Goal: Task Accomplishment & Management: Complete application form

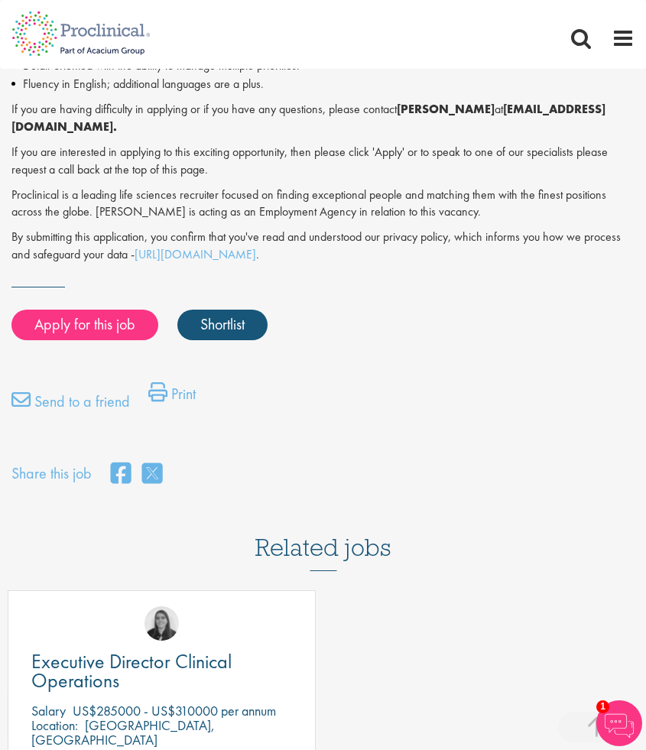
scroll to position [1093, 0]
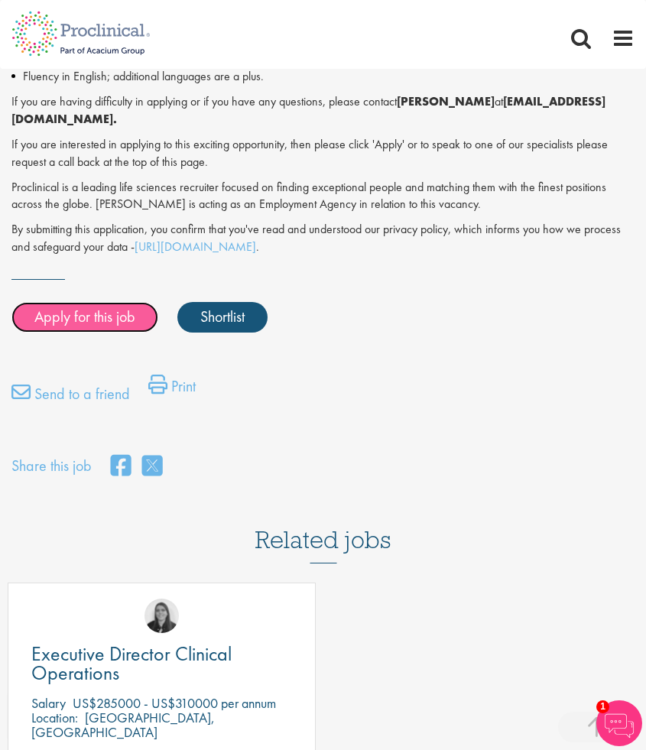
click at [89, 302] on link "Apply for this job" at bounding box center [84, 317] width 147 height 31
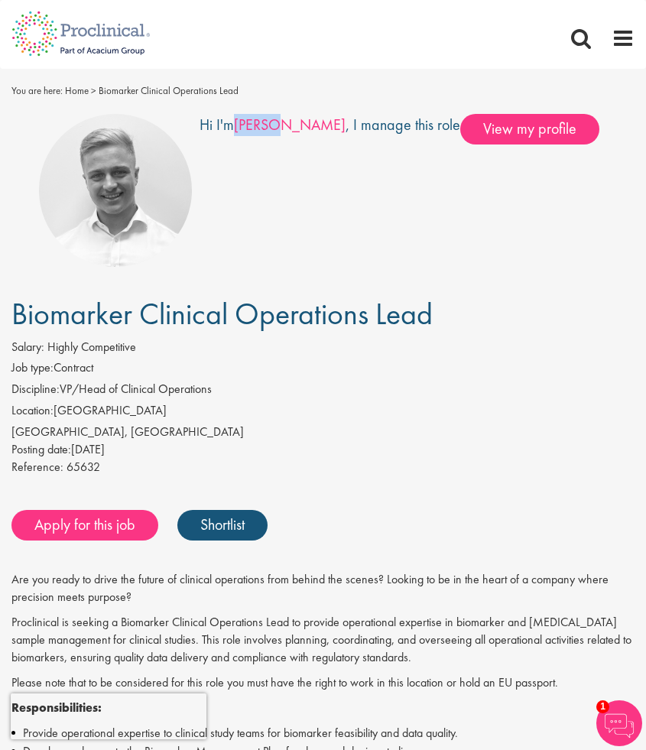
drag, startPoint x: 271, startPoint y: 121, endPoint x: 307, endPoint y: 125, distance: 36.1
click at [309, 126] on div "Hi I'm Joshua , I manage this role" at bounding box center [329, 190] width 261 height 153
click at [282, 129] on link "Joshua" at bounding box center [290, 125] width 112 height 20
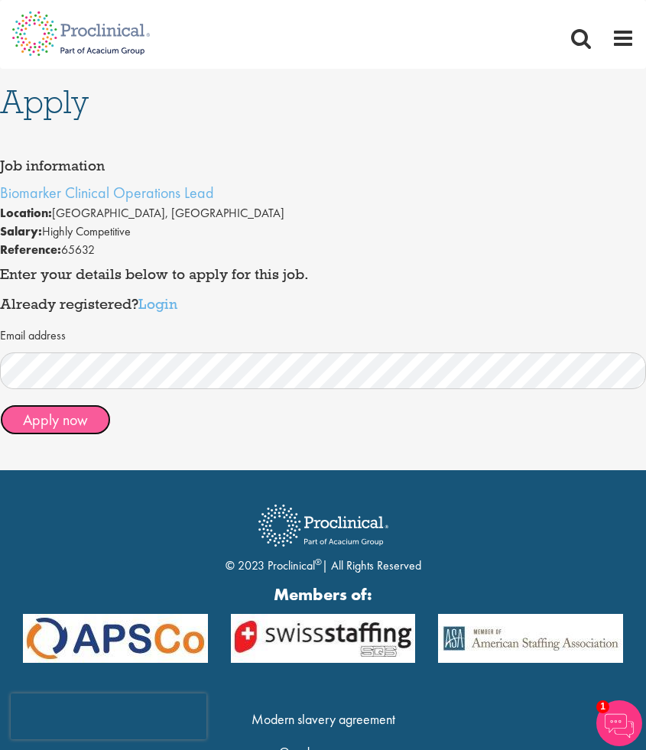
click at [43, 416] on button "Apply now" at bounding box center [55, 419] width 111 height 31
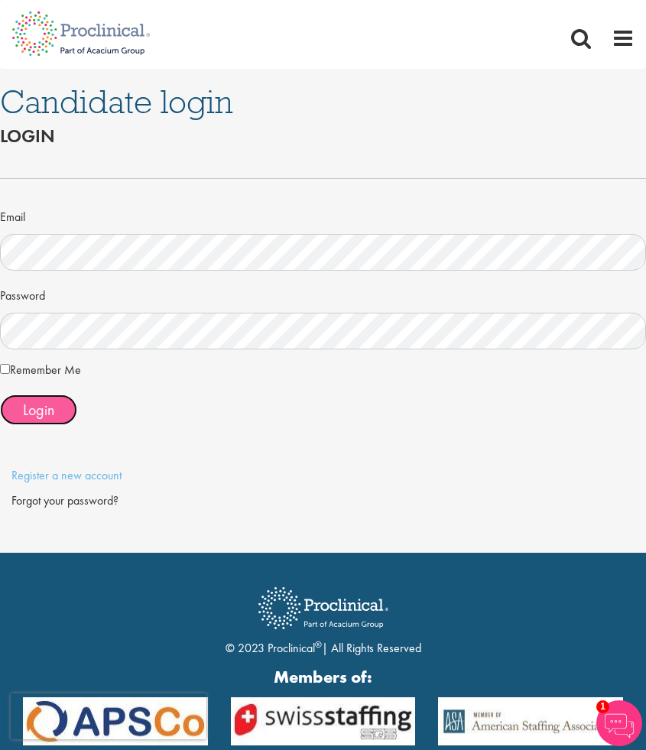
click at [37, 410] on span "Login" at bounding box center [38, 410] width 31 height 20
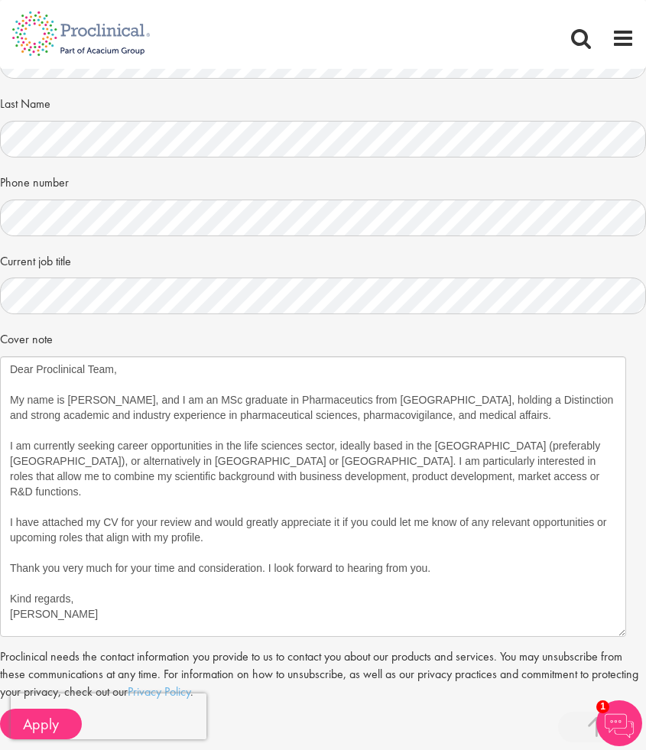
drag, startPoint x: 642, startPoint y: 394, endPoint x: 623, endPoint y: 633, distance: 239.9
click at [623, 633] on textarea "Dear Proclinical Team, My name is Vasiliki Panagiotopoulou, and I am an MSc gra…" at bounding box center [313, 496] width 626 height 280
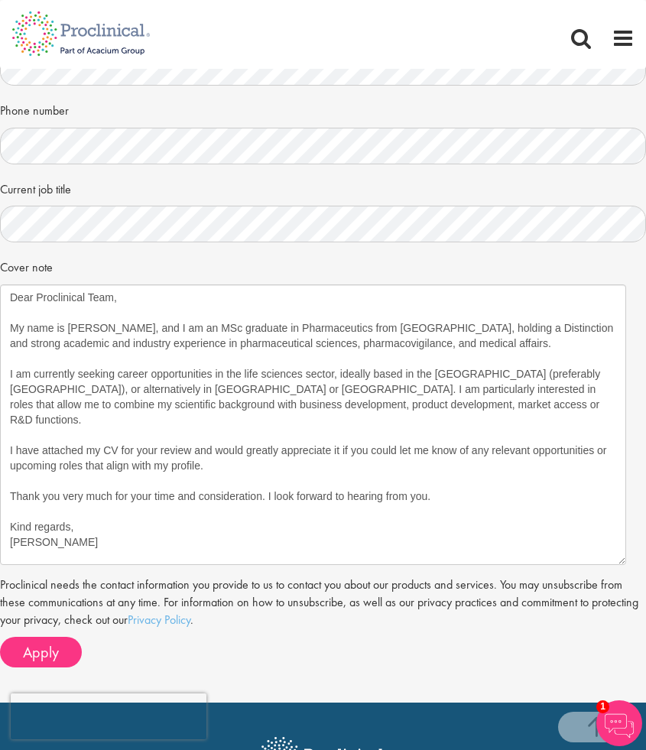
scroll to position [559, 0]
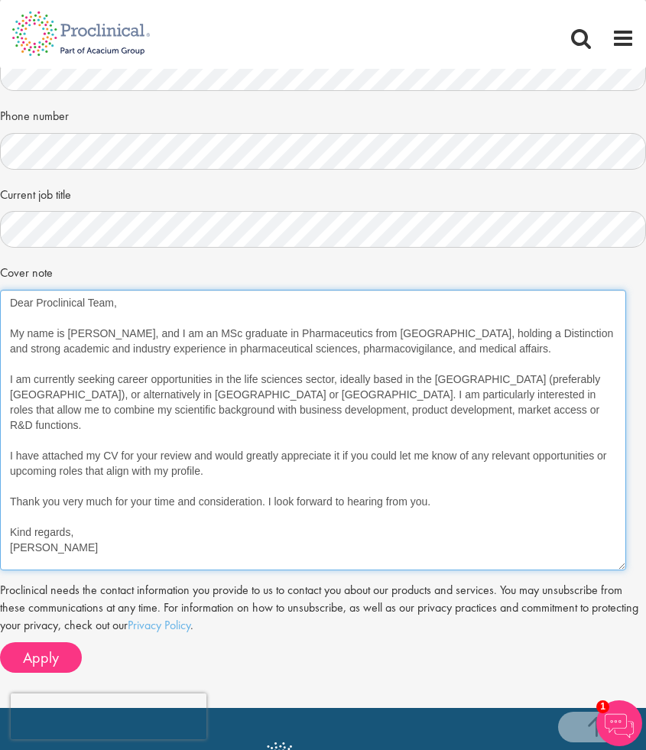
drag, startPoint x: 144, startPoint y: 537, endPoint x: 134, endPoint y: 536, distance: 10.0
click at [134, 536] on textarea "Dear Proclinical Team, My name is Vasiliki Panagiotopoulou, and I am an MSc gra…" at bounding box center [313, 430] width 626 height 280
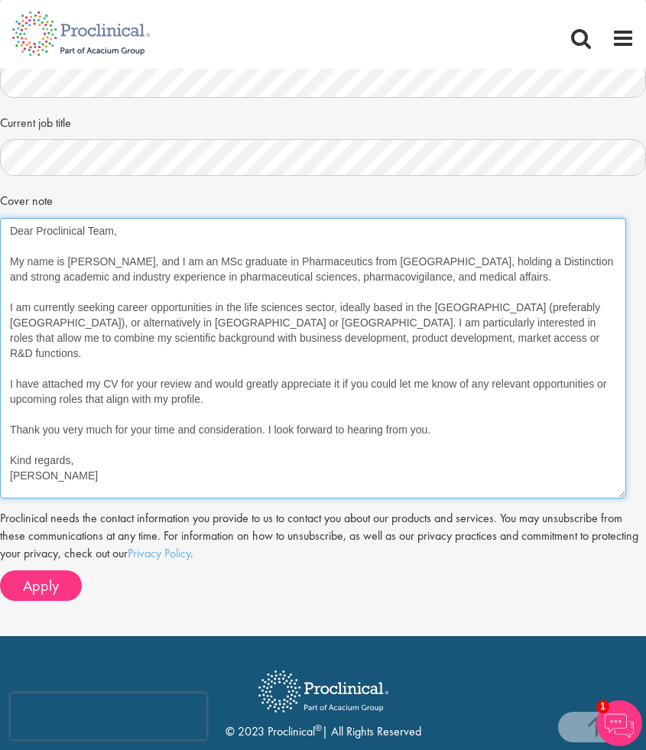
scroll to position [627, 0]
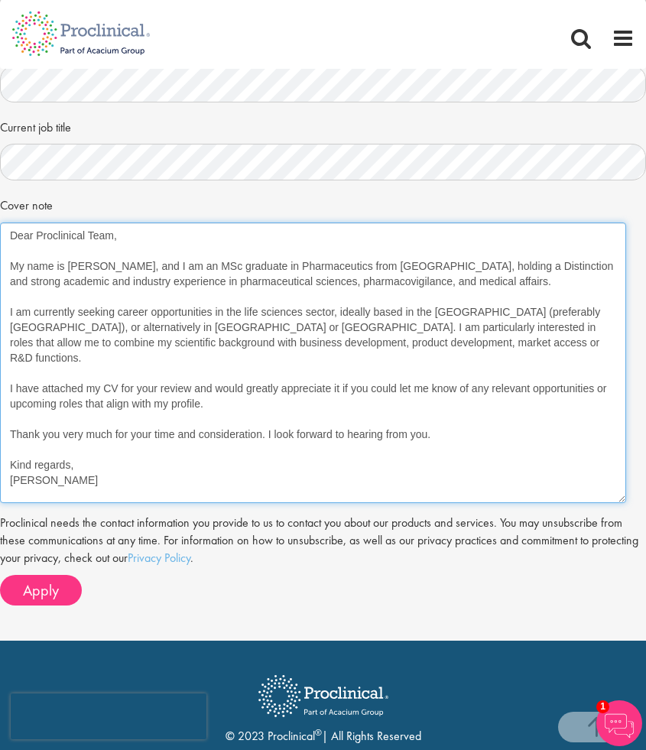
drag, startPoint x: 112, startPoint y: 235, endPoint x: 37, endPoint y: 229, distance: 74.3
click at [37, 229] on textarea "Dear Proclinical Team, My name is Vasiliki Panagiotopoulou, and I am an MSc gra…" at bounding box center [313, 362] width 626 height 280
paste textarea "[PERSON_NAME]"
drag, startPoint x: 445, startPoint y: 419, endPoint x: 19, endPoint y: 267, distance: 452.7
click at [19, 267] on textarea "Dear Proclinical Team, My name is Vasiliki Panagiotopoulou, and I am an MSc gra…" at bounding box center [313, 362] width 626 height 280
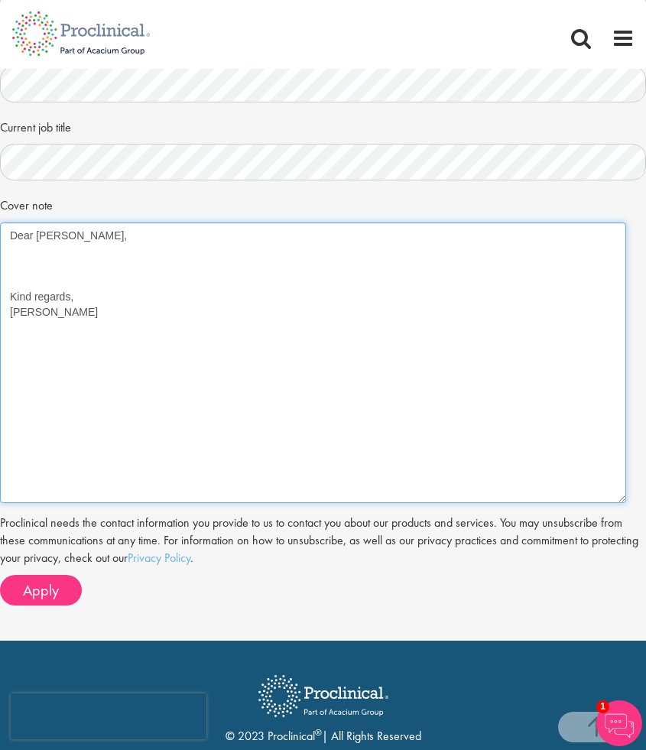
type textarea "Dear Joshua, Kind regards, Vasiliki Panagiotopoulou"
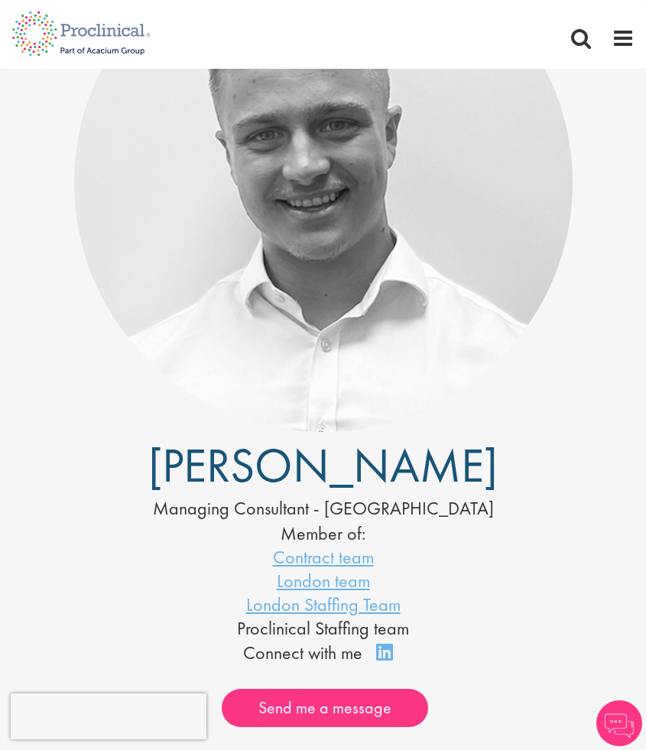
scroll to position [182, 0]
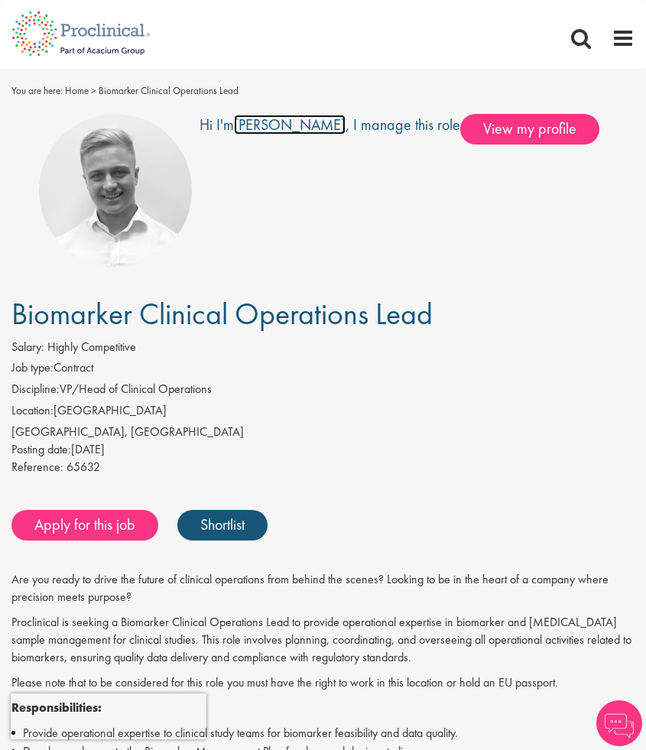
drag, startPoint x: 272, startPoint y: 119, endPoint x: 335, endPoint y: 159, distance: 74.8
click at [336, 160] on div "Hi I'm [PERSON_NAME] , I manage this role" at bounding box center [329, 190] width 261 height 153
drag, startPoint x: 313, startPoint y: 121, endPoint x: 273, endPoint y: 121, distance: 40.5
click at [273, 121] on div "Hi I'm Joshua , I manage this role" at bounding box center [329, 190] width 261 height 153
copy link "Joshua"
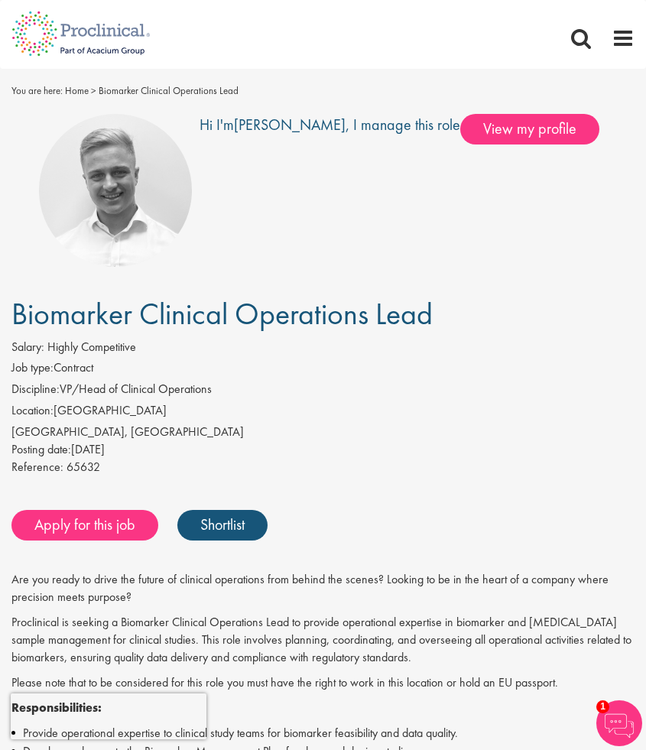
click at [351, 209] on div "Hi I'm Joshua , I manage this role" at bounding box center [329, 190] width 261 height 153
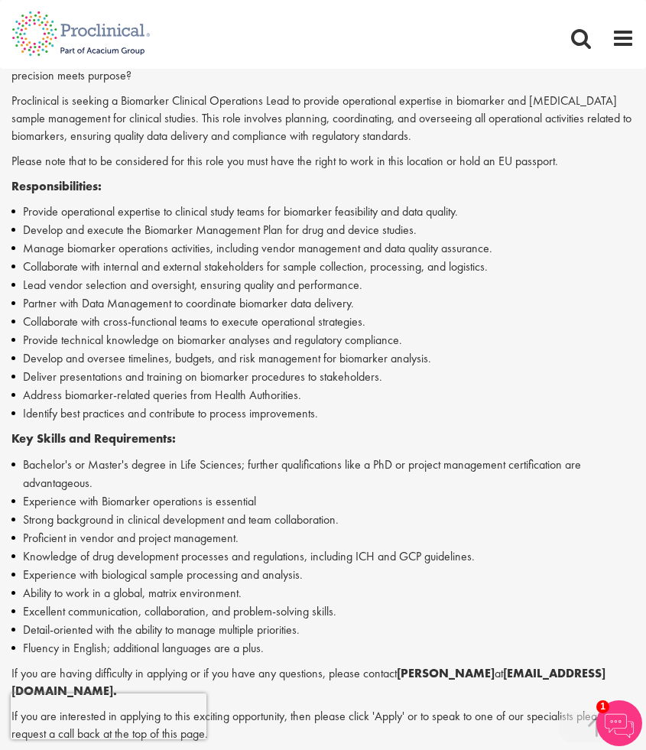
scroll to position [519, 0]
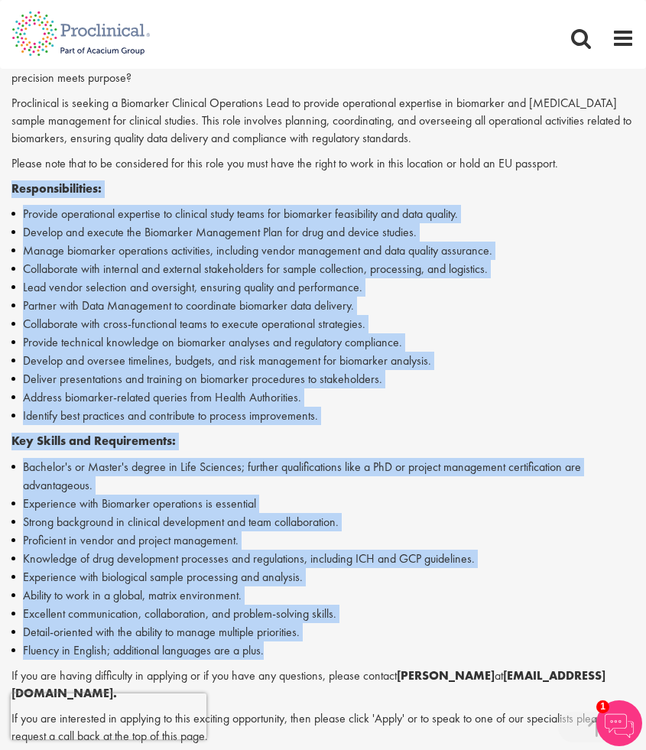
drag, startPoint x: 12, startPoint y: 186, endPoint x: 346, endPoint y: 648, distance: 569.6
click at [346, 648] on div "Are you ready to drive the future of clinical operations from behind the scenes…" at bounding box center [322, 441] width 623 height 778
copy div "Responsibilities: Provide operational expertise to clinical study teams for bio…"
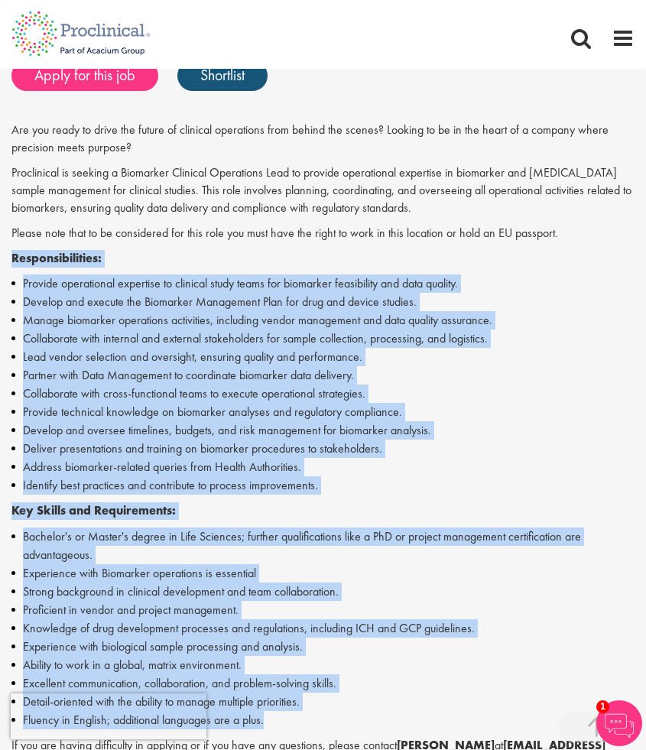
scroll to position [458, 0]
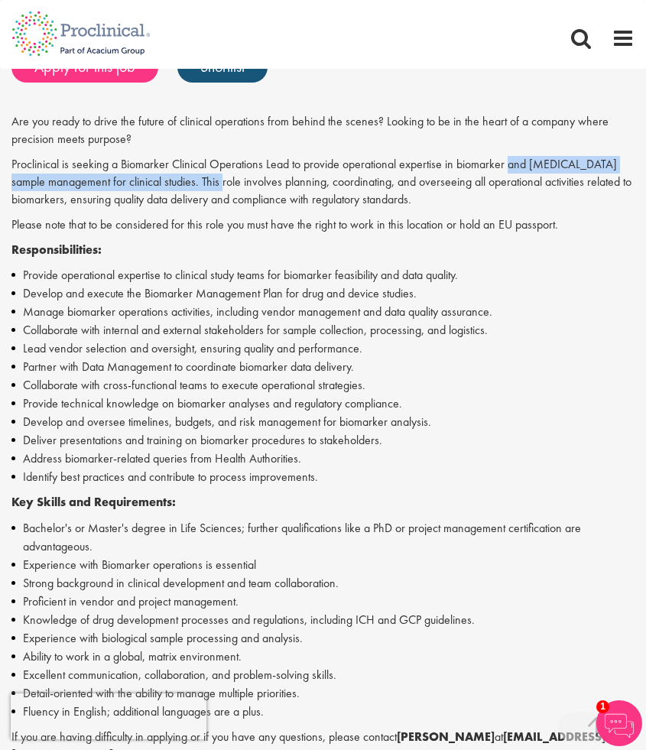
drag, startPoint x: 509, startPoint y: 165, endPoint x: 250, endPoint y: 176, distance: 259.2
click at [250, 176] on p "Proclinical is seeking a Biomarker Clinical Operations Lead to provide operatio…" at bounding box center [322, 182] width 623 height 53
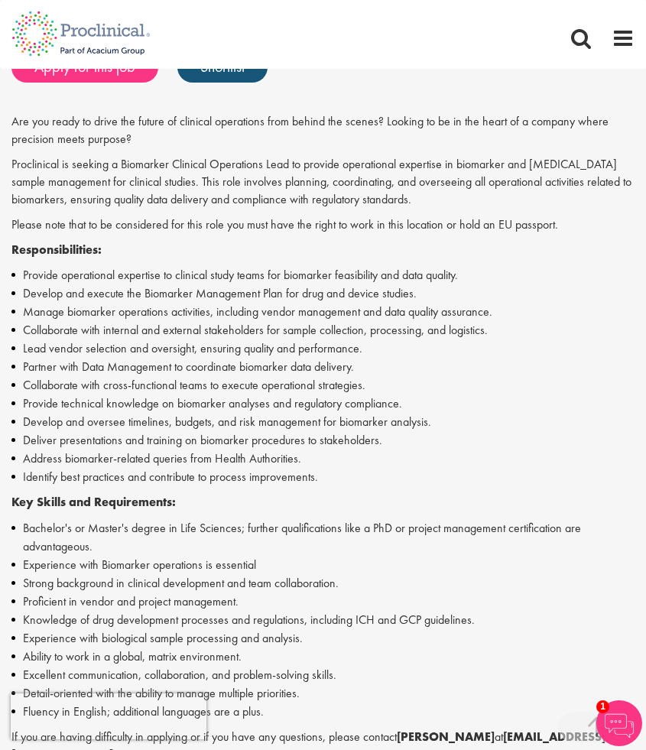
click at [250, 176] on p "Proclinical is seeking a Biomarker Clinical Operations Lead to provide operatio…" at bounding box center [322, 182] width 623 height 53
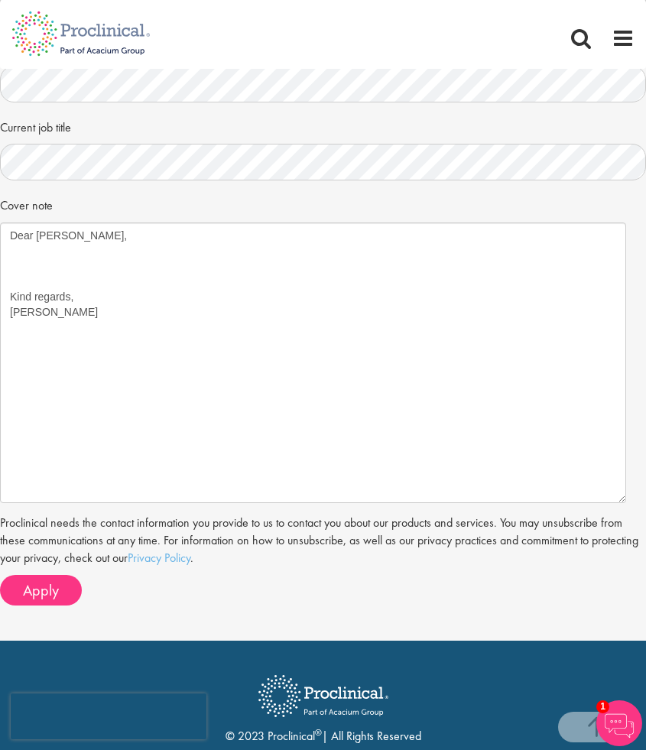
click at [53, 256] on textarea "Dear Proclinical Team, My name is Vasiliki Panagiotopoulou, and I am an MSc gra…" at bounding box center [313, 362] width 626 height 280
click at [38, 262] on textarea "Dear Proclinical Team, My name is Vasiliki Panagiotopoulou, and I am an MSc gra…" at bounding box center [313, 362] width 626 height 280
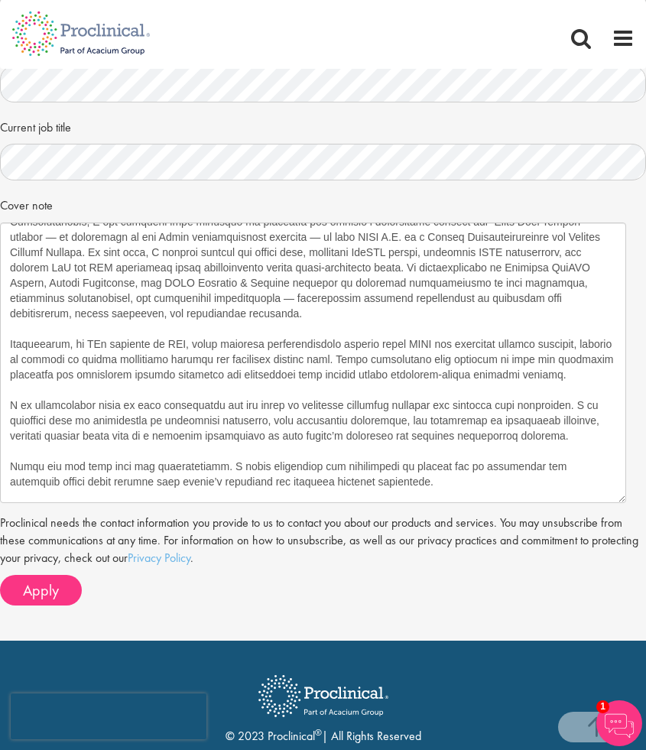
scroll to position [433, 0]
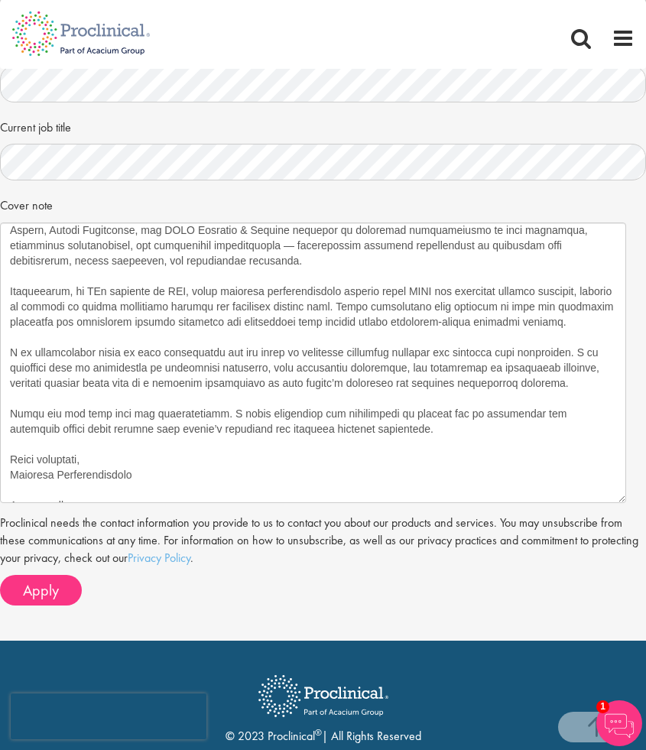
drag, startPoint x: 10, startPoint y: 471, endPoint x: 180, endPoint y: 497, distance: 172.4
click at [180, 497] on textarea "Dear Proclinical Team, My name is Vasiliki Panagiotopoulou, and I am an MSc gra…" at bounding box center [313, 362] width 626 height 280
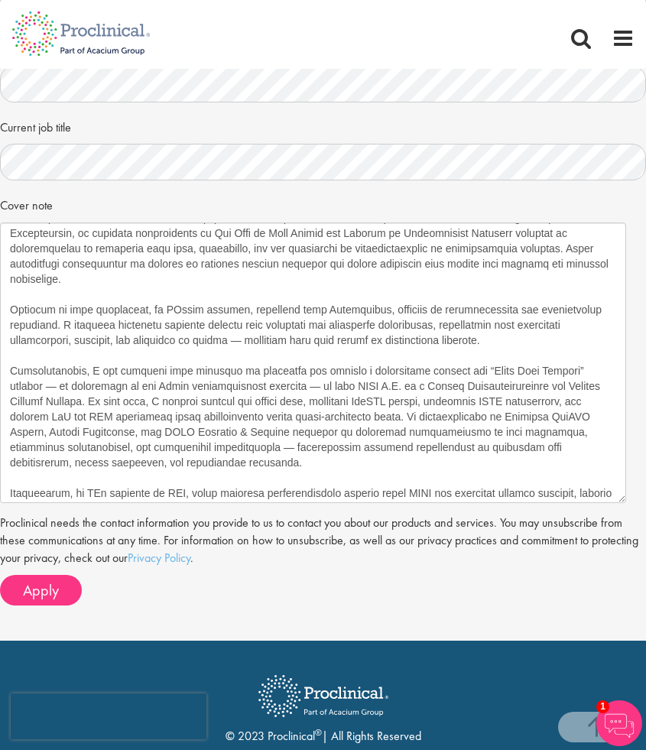
scroll to position [0, 0]
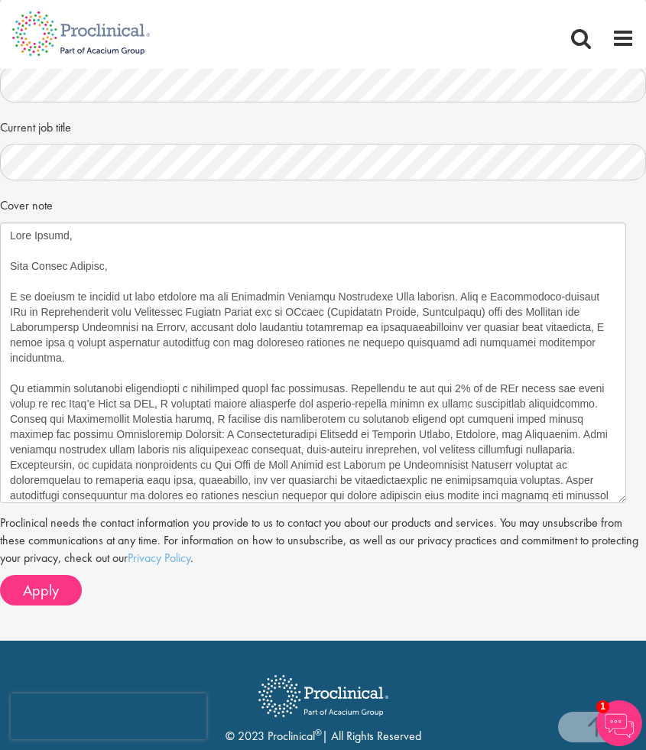
drag, startPoint x: 119, startPoint y: 261, endPoint x: 2, endPoint y: 258, distance: 116.9
click at [3, 261] on textarea "Dear Proclinical Team, My name is Vasiliki Panagiotopoulou, and I am an MSc gra…" at bounding box center [313, 362] width 626 height 280
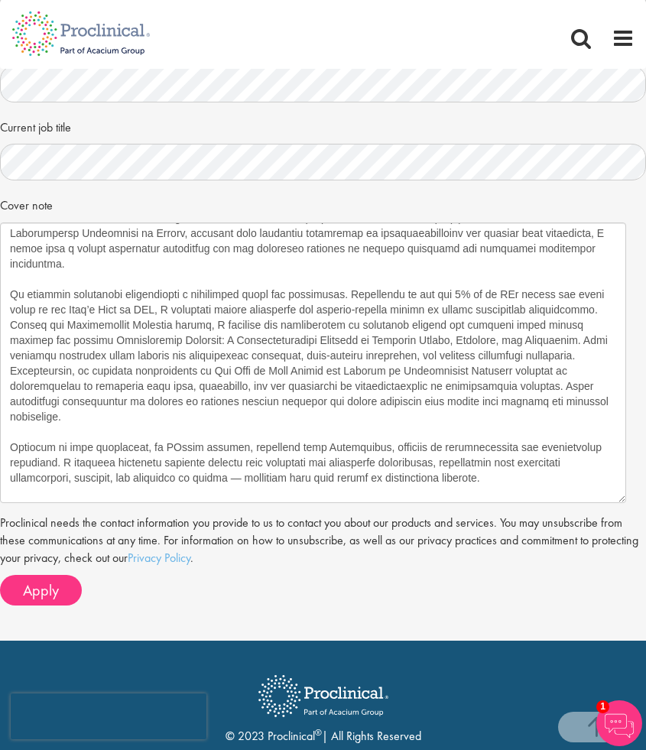
scroll to position [66, 0]
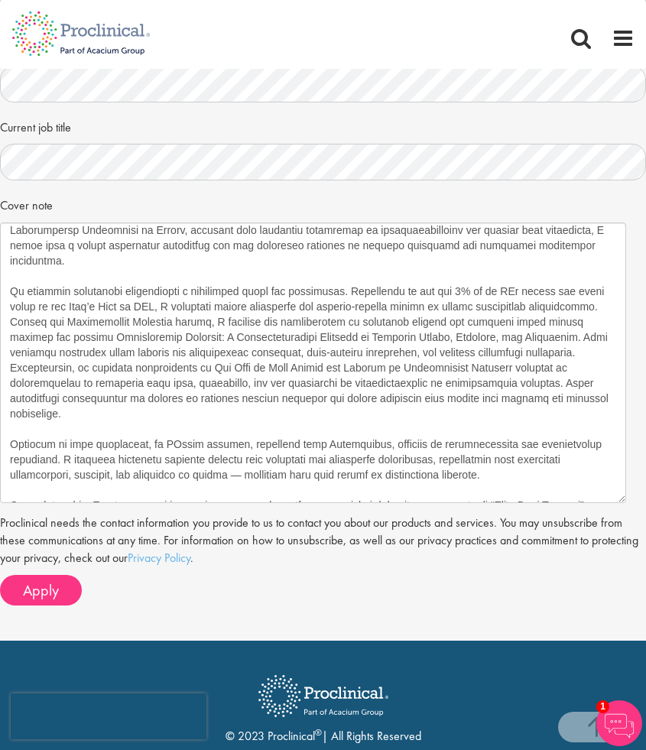
click at [44, 319] on textarea "Dear Proclinical Team, My name is Vasiliki Panagiotopoulou, and I am an MSc gra…" at bounding box center [313, 362] width 626 height 280
click at [511, 320] on textarea "Dear Proclinical Team, My name is Vasiliki Panagiotopoulou, and I am an MSc gra…" at bounding box center [313, 362] width 626 height 280
click at [0, 0] on span ""Personalized" at bounding box center [0, 0] width 0 height 0
click at [89, 302] on textarea "Dear Proclinical Team, My name is Vasiliki Panagiotopoulou, and I am an MSc gra…" at bounding box center [313, 362] width 626 height 280
click at [0, 0] on span "Personalized" at bounding box center [0, 0] width 0 height 0
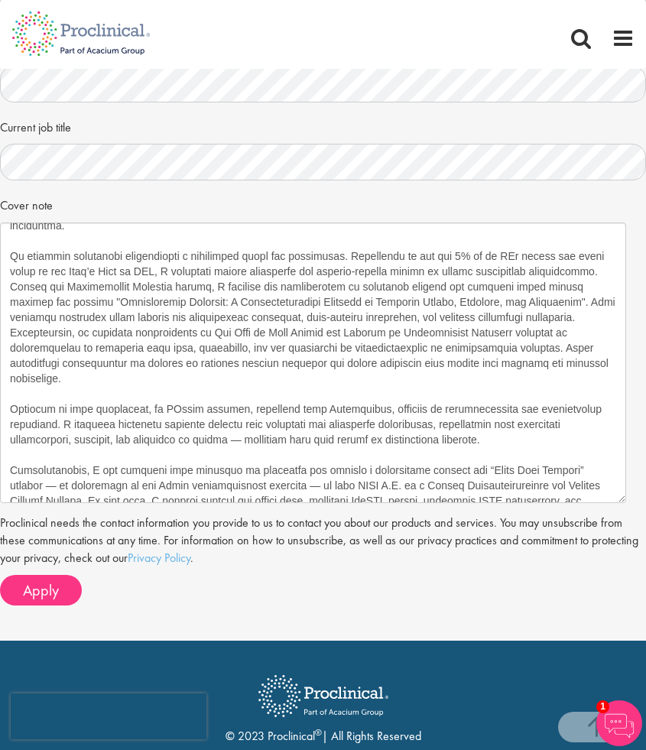
scroll to position [100, 0]
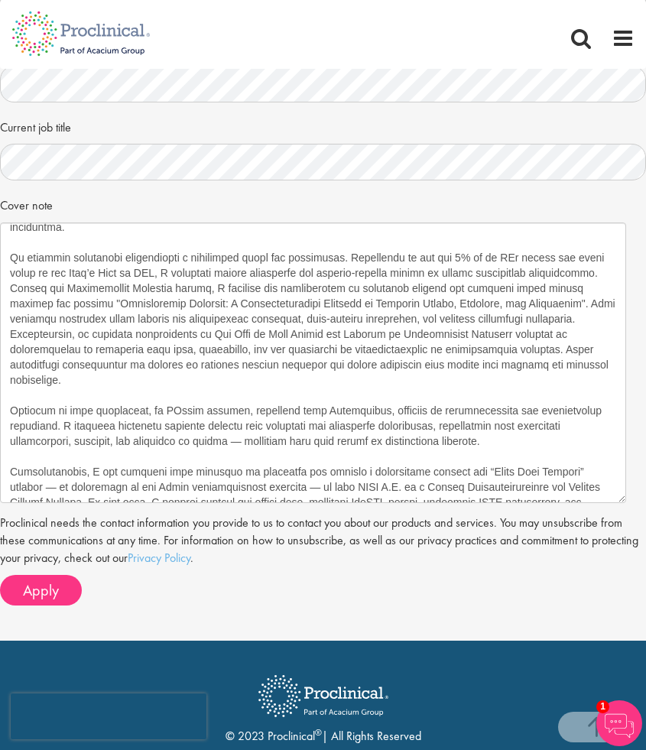
click at [0, 0] on span "Innovation."" at bounding box center [0, 0] width 0 height 0
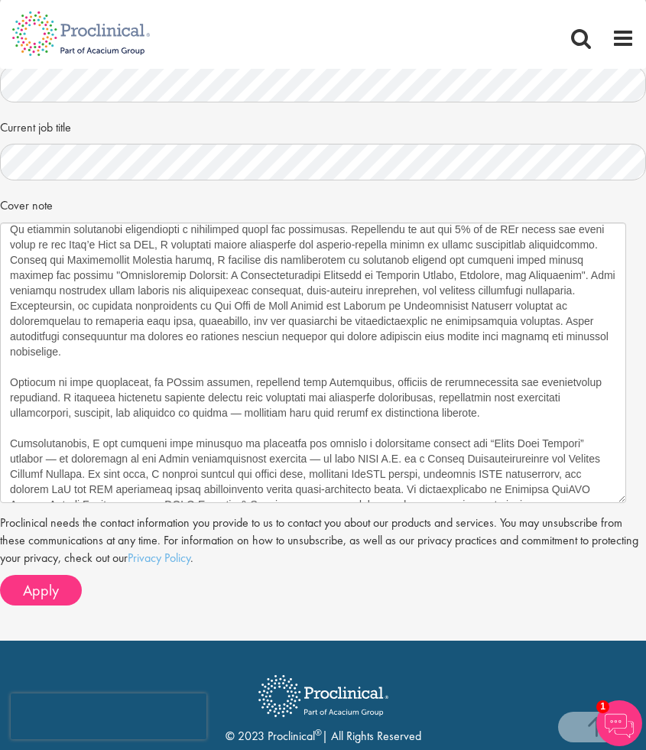
scroll to position [131, 0]
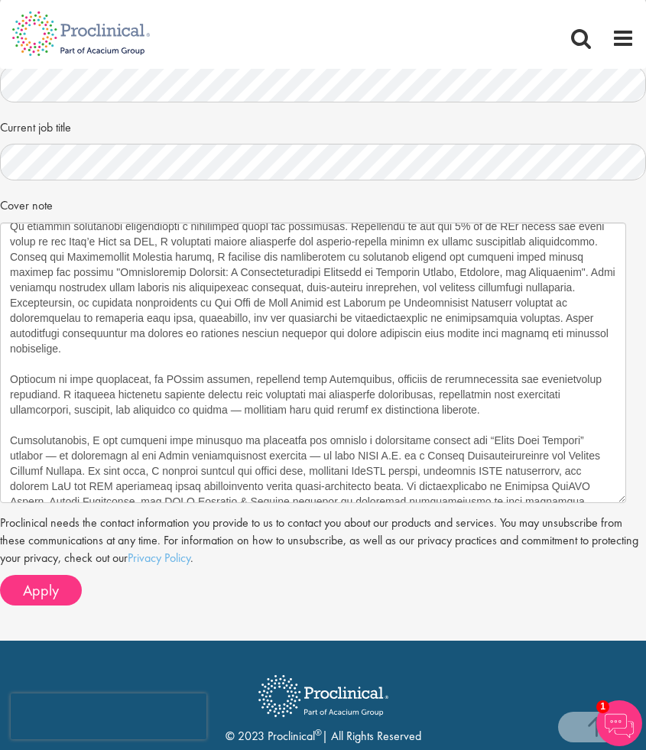
click at [136, 284] on textarea "Dear Proclinical Team, My name is Vasiliki Panagiotopoulou, and I am an MSc gra…" at bounding box center [313, 362] width 626 height 280
click at [439, 284] on textarea "Dear Proclinical Team, My name is Vasiliki Panagiotopoulou, and I am an MSc gra…" at bounding box center [313, 362] width 626 height 280
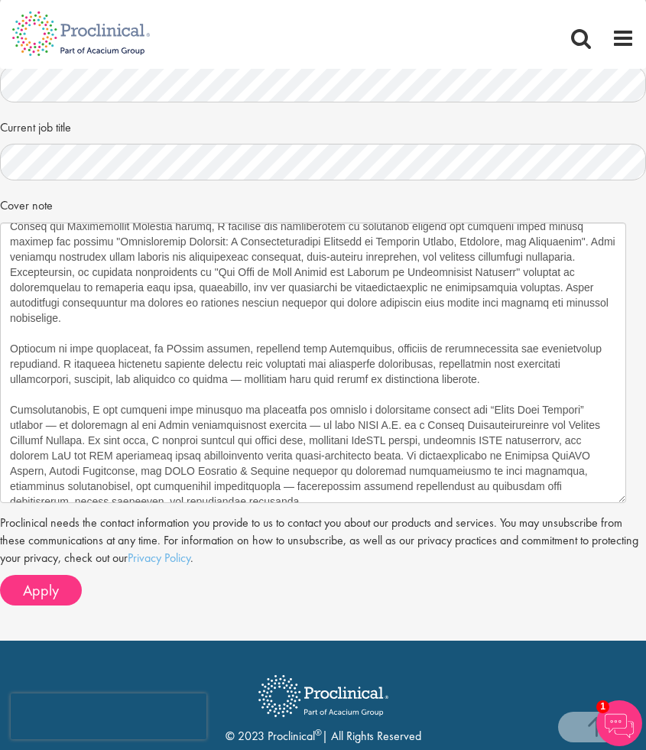
scroll to position [163, 0]
click at [0, 0] on qb-div "Remove Space — qualities" at bounding box center [0, 0] width 0 height 0
click at [224, 347] on textarea "Dear Proclinical Team, My name is Vasiliki Panagiotopoulou, and I am an MSc gra…" at bounding box center [313, 362] width 626 height 280
click at [239, 349] on textarea "Dear Proclinical Team, My name is Vasiliki Panagiotopoulou, and I am an MSc gra…" at bounding box center [313, 362] width 626 height 280
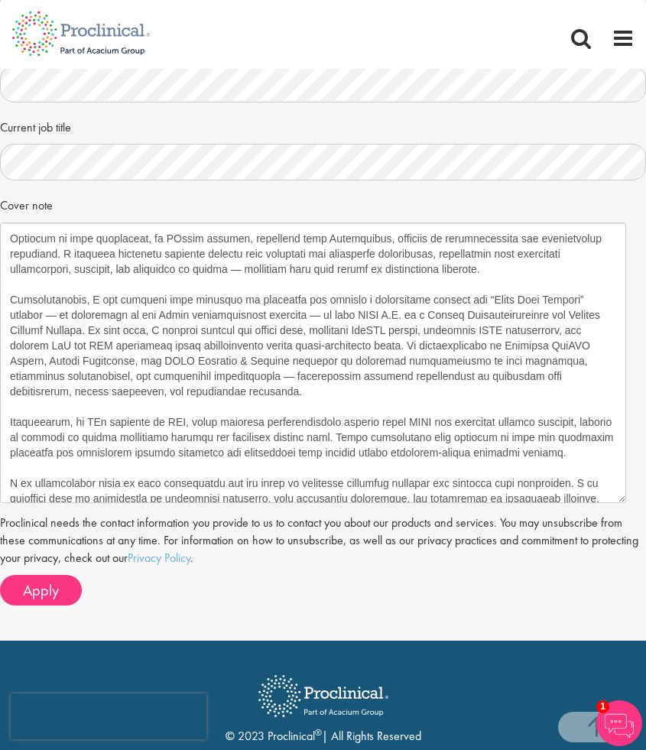
scroll to position [273, 0]
click at [456, 362] on textarea "Dear Proclinical Team, My name is Vasiliki Panagiotopoulou, and I am an MSc gra…" at bounding box center [313, 362] width 626 height 280
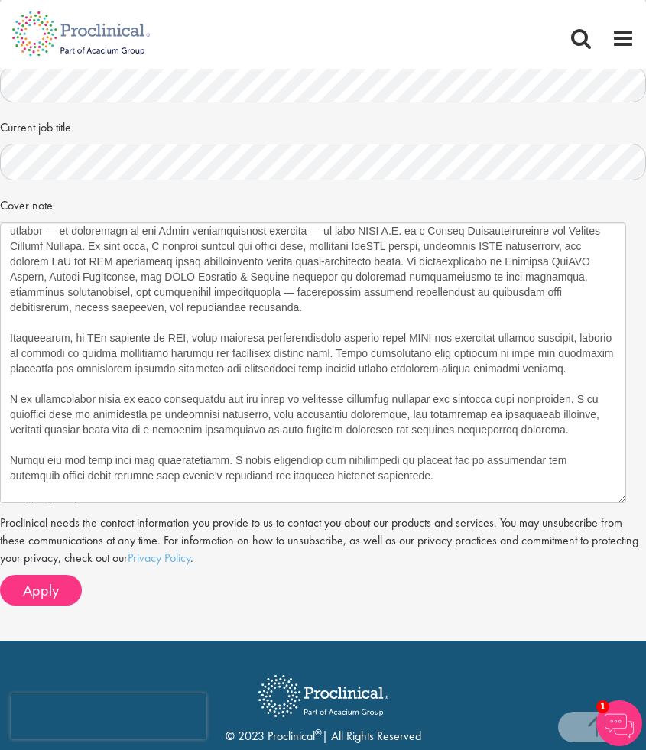
scroll to position [357, 0]
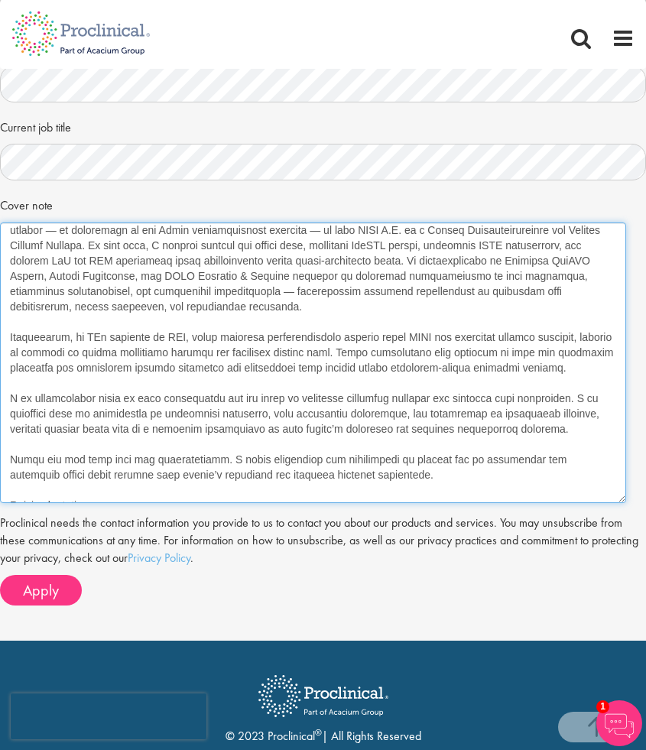
click at [566, 366] on textarea "Dear Proclinical Team, My name is Vasiliki Panagiotopoulou, and I am an MSc gra…" at bounding box center [313, 362] width 626 height 280
paste textarea "I am deeply committed to producing high-end results, meeting deadlines under pr…"
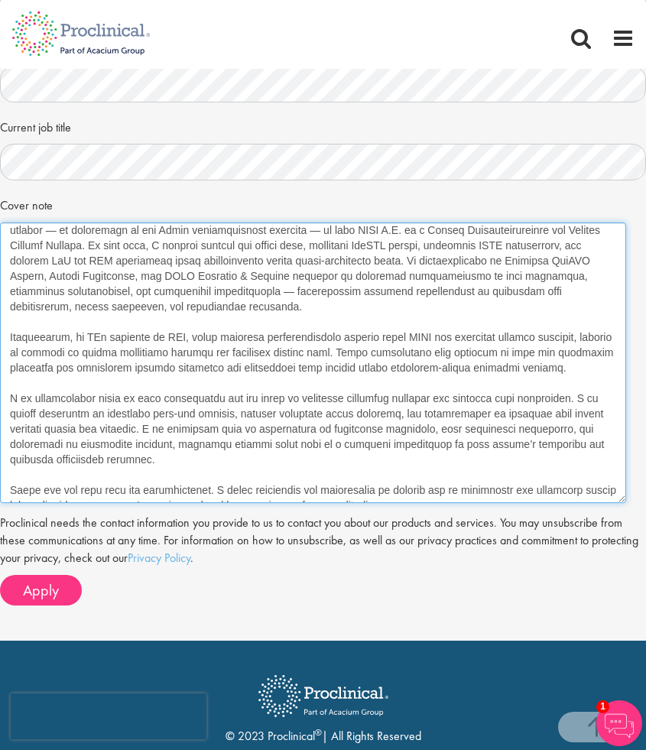
click at [327, 415] on textarea "Dear Proclinical Team, My name is Vasiliki Panagiotopoulou, and I am an MSc gra…" at bounding box center [313, 362] width 626 height 280
click at [144, 397] on textarea "Dear Proclinical Team, My name is Vasiliki Panagiotopoulou, and I am an MSc gra…" at bounding box center [313, 362] width 626 height 280
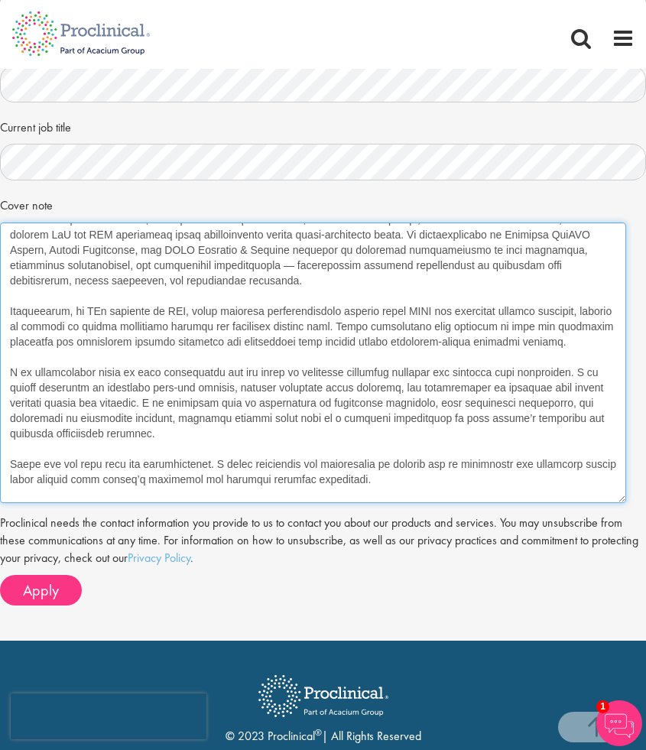
scroll to position [387, 0]
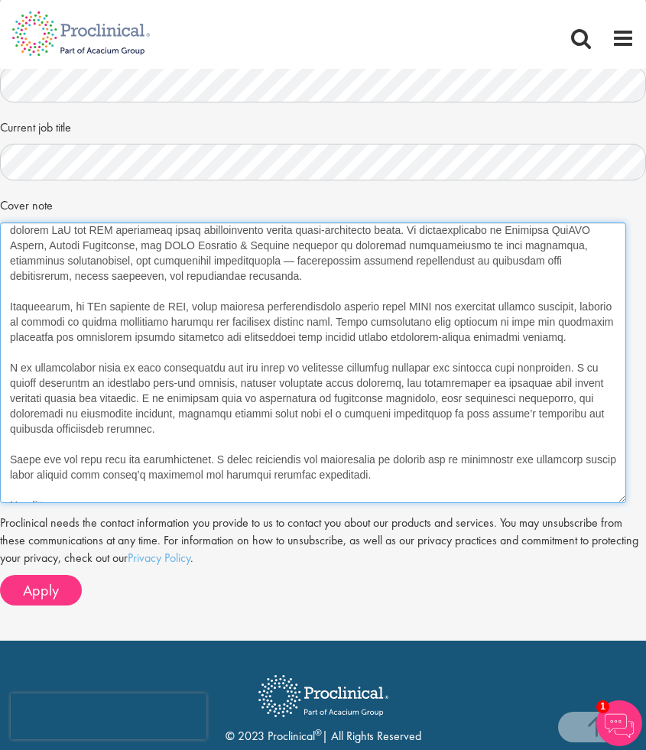
drag, startPoint x: 145, startPoint y: 367, endPoint x: 127, endPoint y: 397, distance: 35.6
click at [127, 397] on textarea "Dear Proclinical Team, My name is Vasiliki Panagiotopoulou, and I am an MSc gra…" at bounding box center [313, 362] width 626 height 280
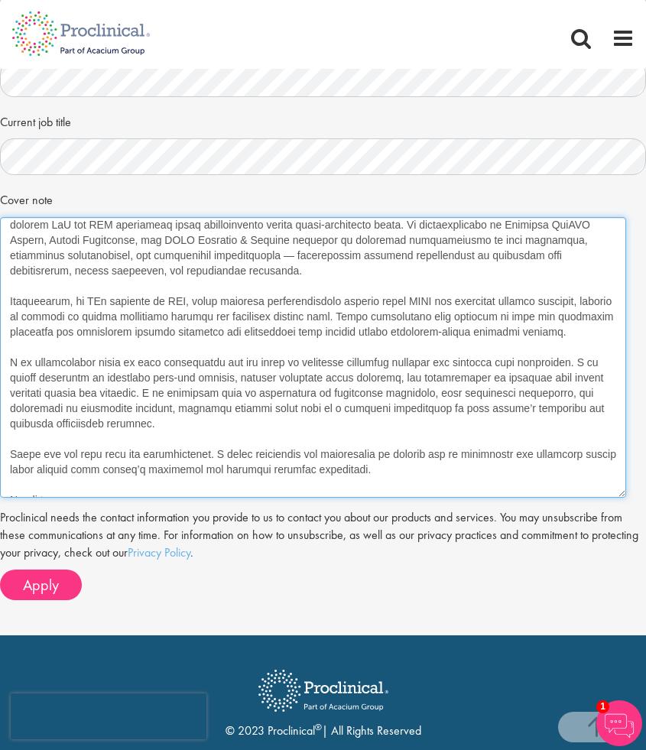
scroll to position [633, 0]
drag, startPoint x: 143, startPoint y: 364, endPoint x: 141, endPoint y: 397, distance: 32.9
click at [141, 397] on textarea "Dear Proclinical Team, My name is Vasiliki Panagiotopoulou, and I am an MSc gra…" at bounding box center [313, 356] width 626 height 280
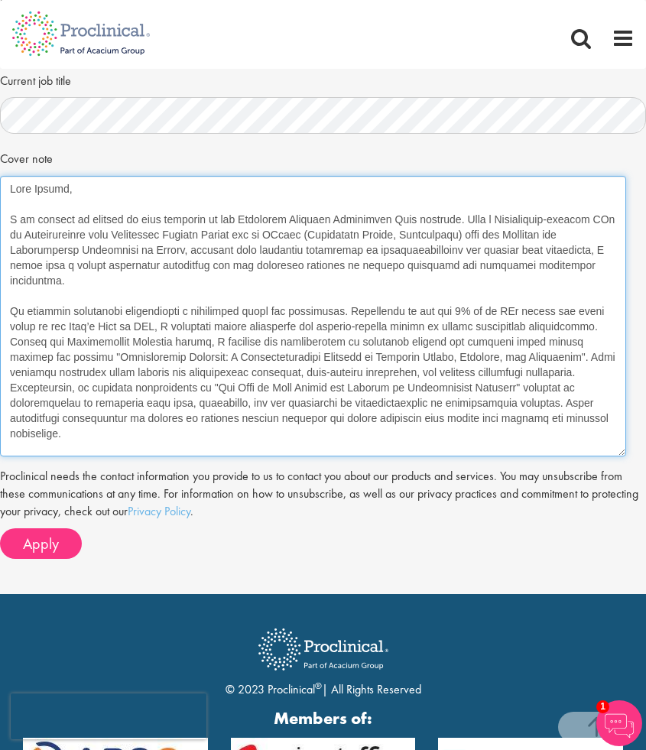
scroll to position [357, 0]
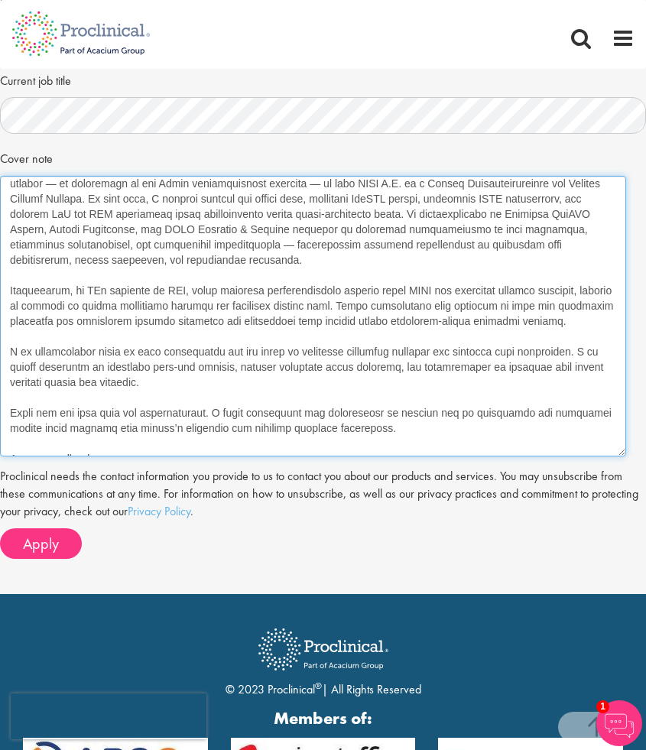
drag, startPoint x: 13, startPoint y: 186, endPoint x: 128, endPoint y: 485, distance: 320.7
click at [128, 485] on form "Choose an existing CV CV_Vasiliki_Panagiotopoulou.pdf" at bounding box center [322, 87] width 623 height 942
type textarea "Dear Joshua, I am writing to express my keen interest in the Biomarker Clinical…"
click at [164, 438] on textarea "Dear Proclinical Team, My name is Vasiliki Panagiotopoulou, and I am an MSc gra…" at bounding box center [313, 316] width 626 height 280
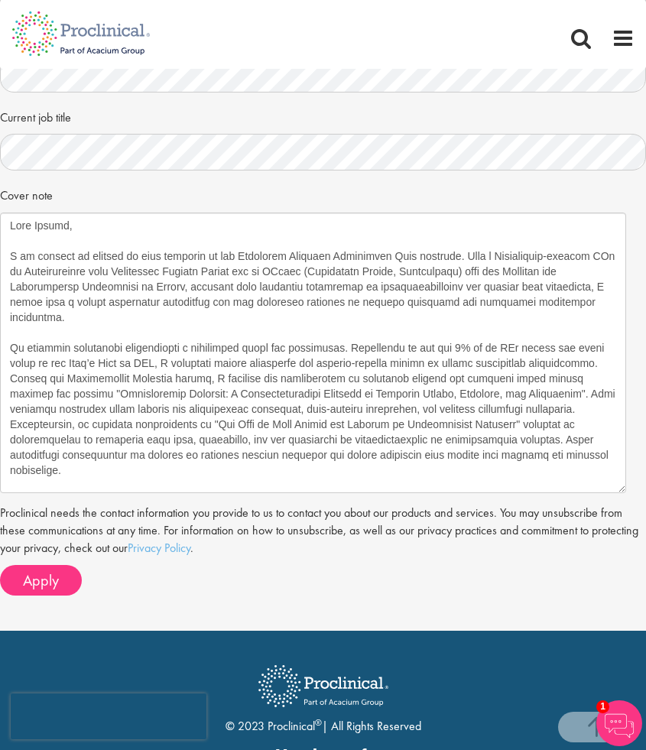
scroll to position [712, 0]
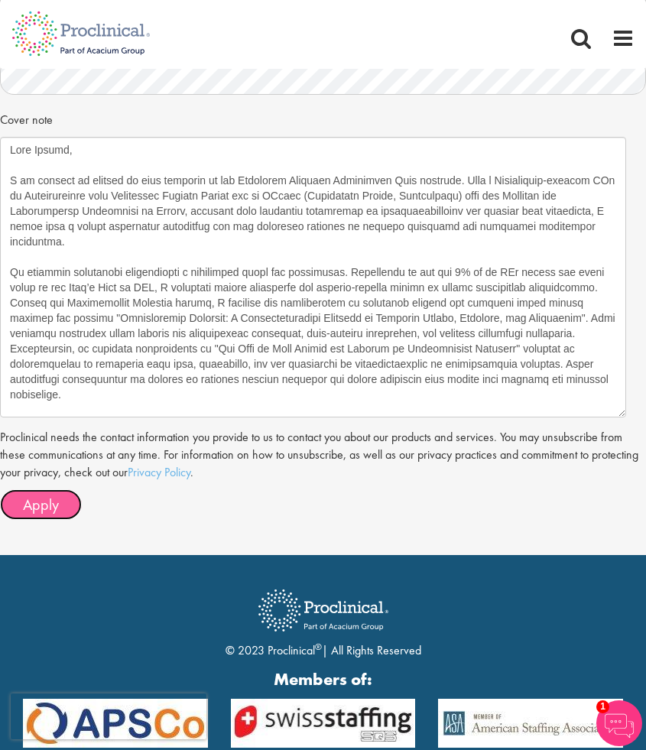
click at [52, 506] on span "Apply" at bounding box center [41, 504] width 36 height 20
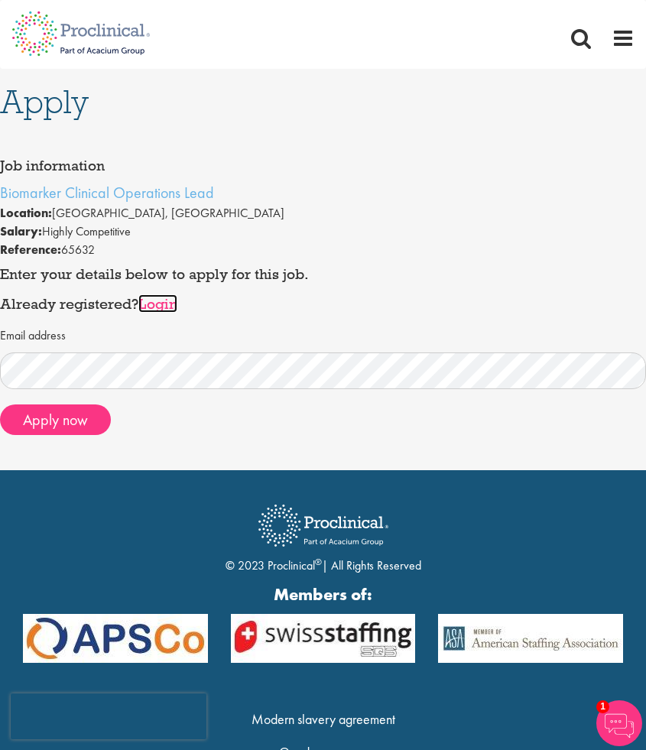
click at [157, 308] on link "Login" at bounding box center [157, 303] width 39 height 18
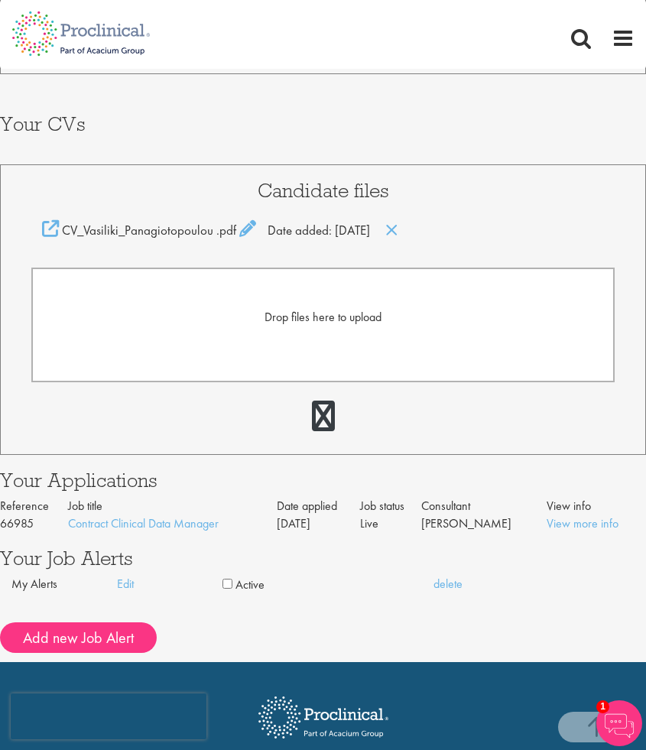
scroll to position [478, 0]
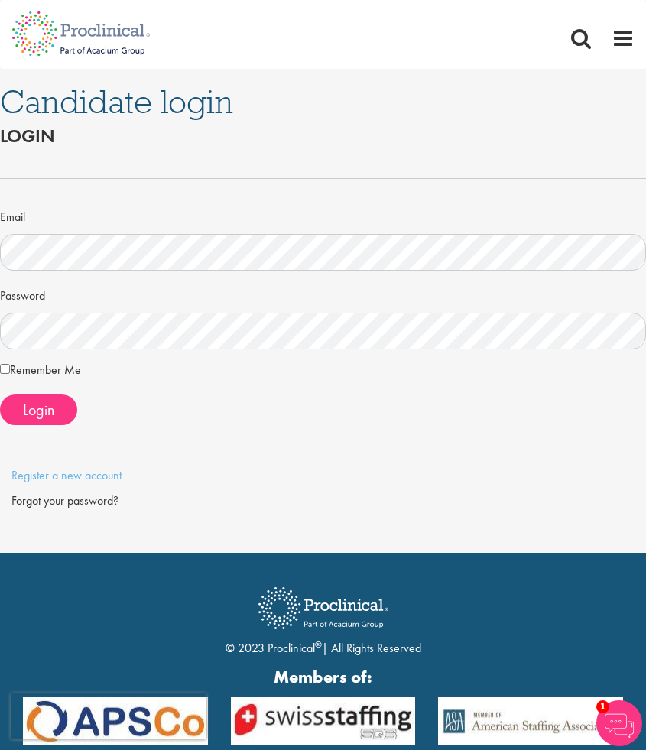
click at [18, 366] on label "Remember Me" at bounding box center [40, 370] width 81 height 18
click at [36, 420] on button "Login" at bounding box center [38, 409] width 77 height 31
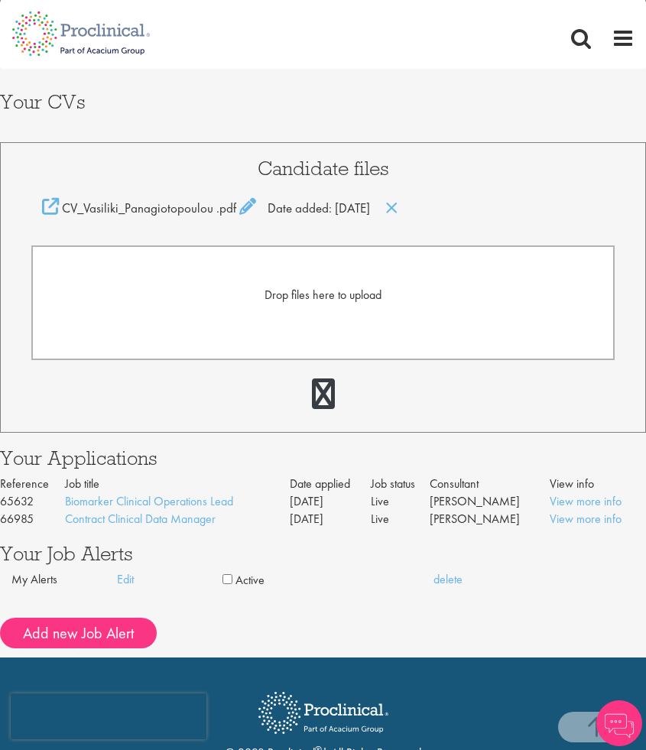
scroll to position [525, 0]
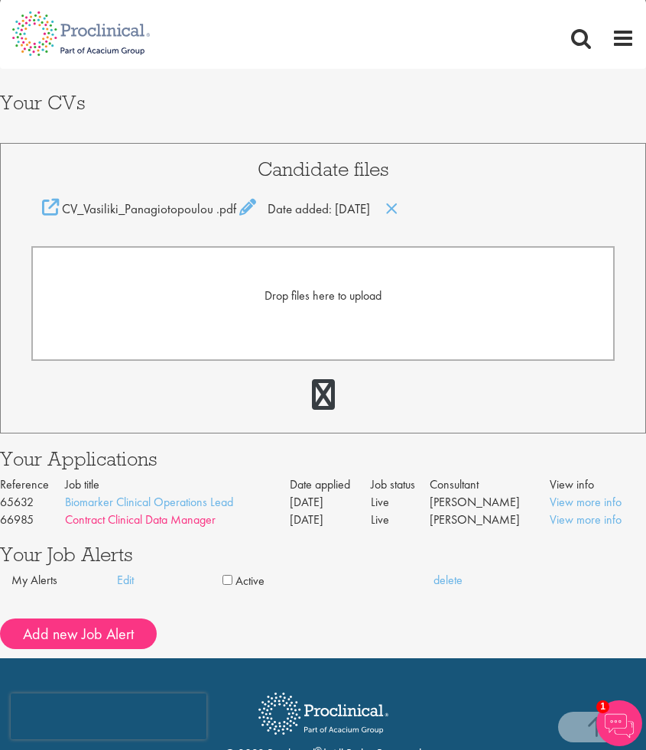
drag, startPoint x: 57, startPoint y: 516, endPoint x: 217, endPoint y: 520, distance: 159.8
click at [218, 520] on tr "66985 Contract Clinical Data Manager [DATE] Live [PERSON_NAME] View more info" at bounding box center [323, 520] width 646 height 18
copy tr "Contract Clinical Data Manager"
click at [40, 407] on div at bounding box center [322, 396] width 583 height 44
drag, startPoint x: 61, startPoint y: 497, endPoint x: 252, endPoint y: 504, distance: 191.1
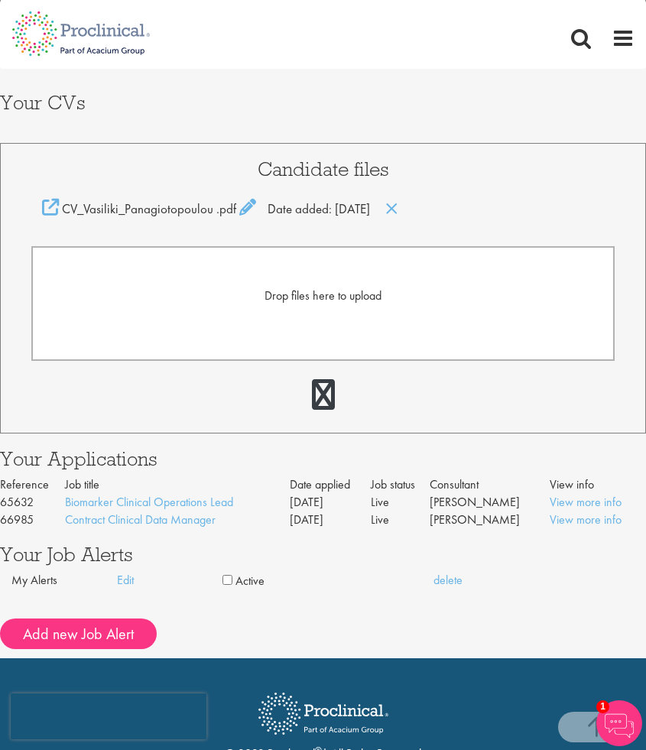
click at [253, 504] on tr "65632 Biomarker Clinical Operations Lead [DATE] Live [PERSON_NAME] View more in…" at bounding box center [323, 503] width 646 height 18
copy tr "Biomarker Clinical Operations Lead"
click at [81, 389] on div at bounding box center [322, 396] width 583 height 44
drag, startPoint x: 62, startPoint y: 503, endPoint x: 233, endPoint y: 509, distance: 171.3
click at [233, 509] on tr "65632 Biomarker Clinical Operations Lead [DATE] Live [PERSON_NAME] View more in…" at bounding box center [323, 503] width 646 height 18
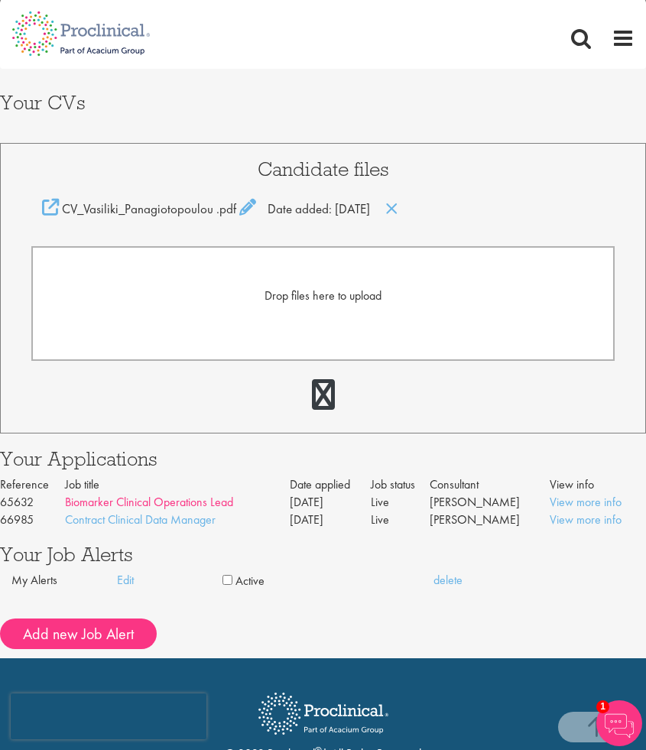
copy tr "Biomarker Clinical Operations Lead"
click at [180, 504] on link "Biomarker Clinical Operations Lead" at bounding box center [149, 502] width 168 height 16
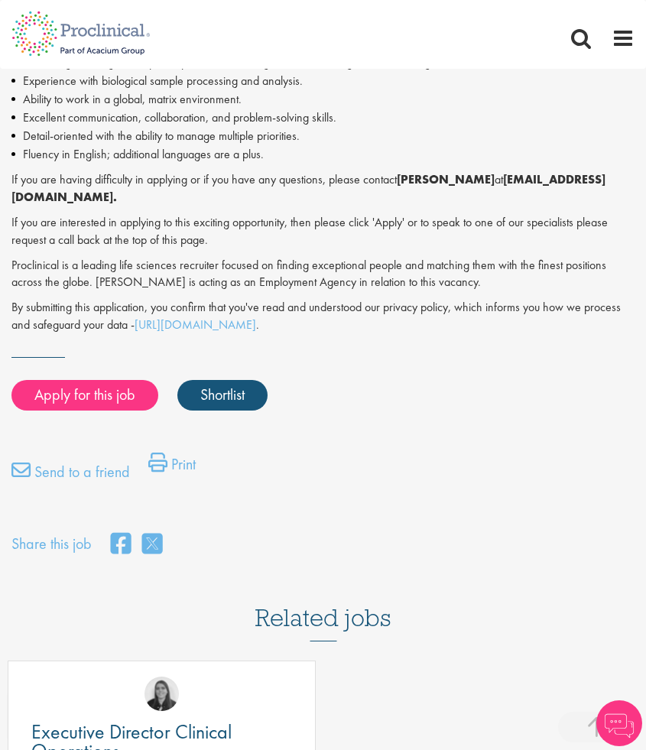
scroll to position [1016, 0]
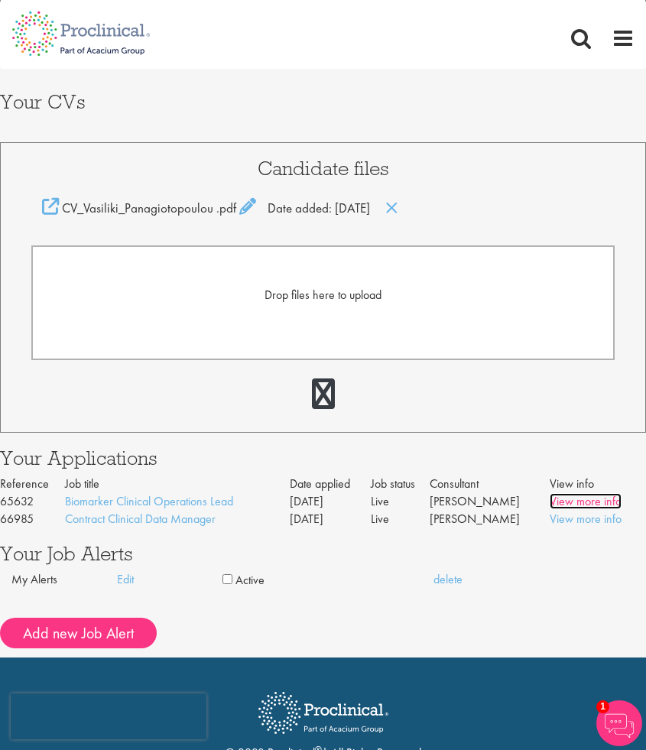
click at [577, 499] on link "View more info" at bounding box center [585, 501] width 72 height 16
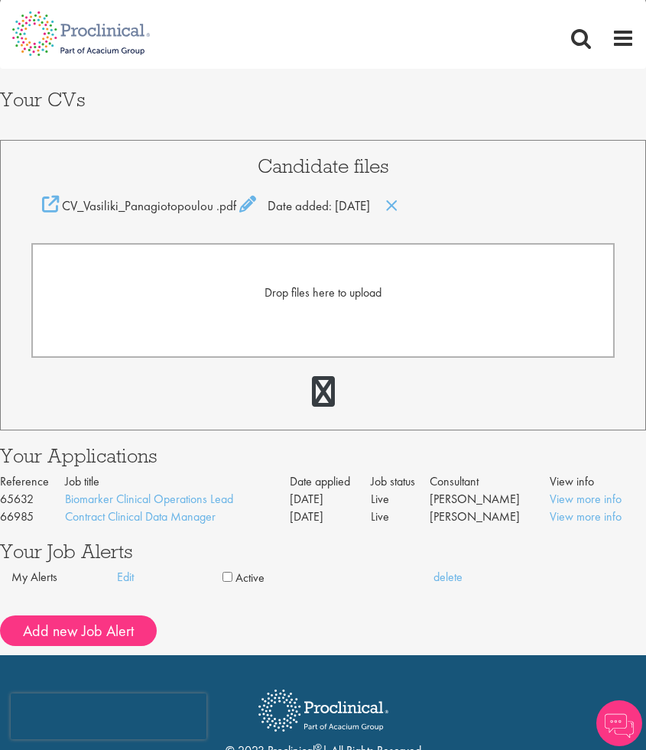
click at [620, 727] on img at bounding box center [619, 723] width 46 height 46
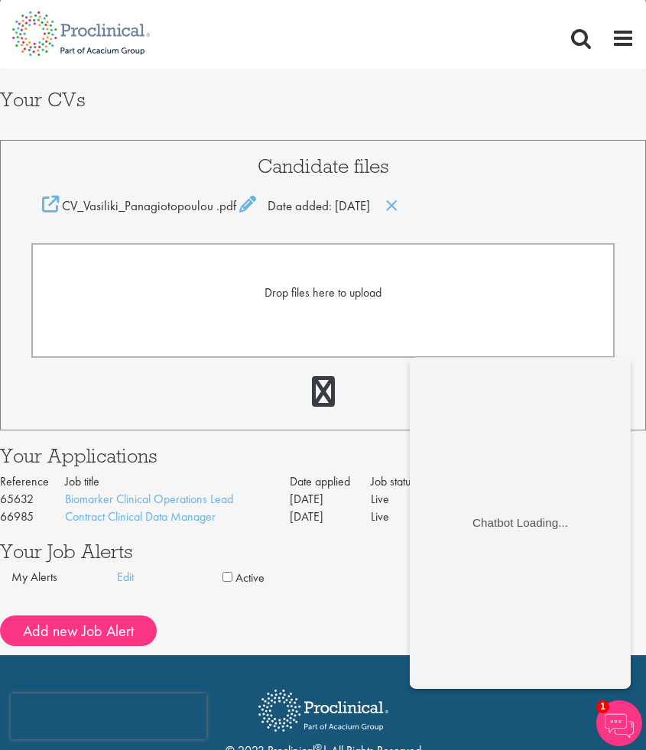
click at [367, 427] on div "Candidate files CV_Vasiliki_Panagiotopoulou .pdf Date added: 06 Oct 25 Drop fil…" at bounding box center [323, 285] width 646 height 290
click at [397, 358] on div "Drop files here to upload" at bounding box center [322, 328] width 583 height 171
click at [614, 716] on img at bounding box center [619, 723] width 46 height 46
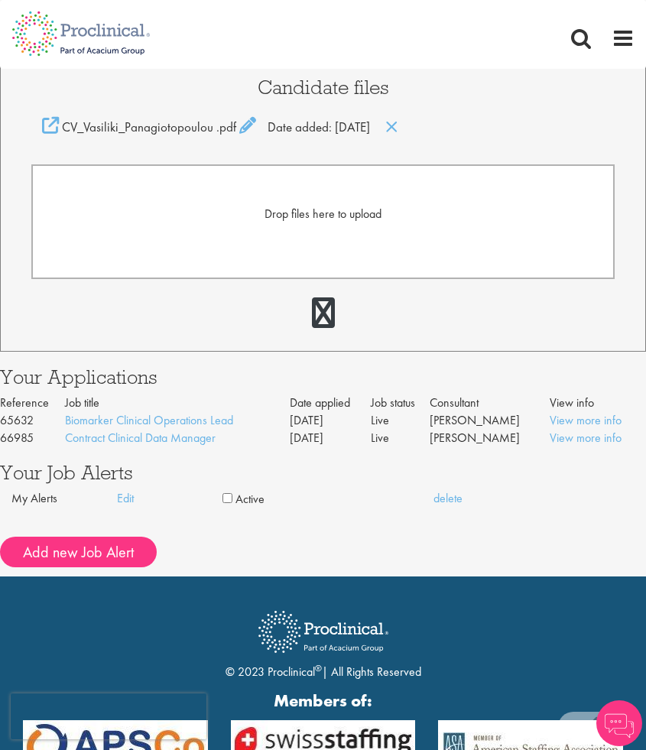
scroll to position [601, 0]
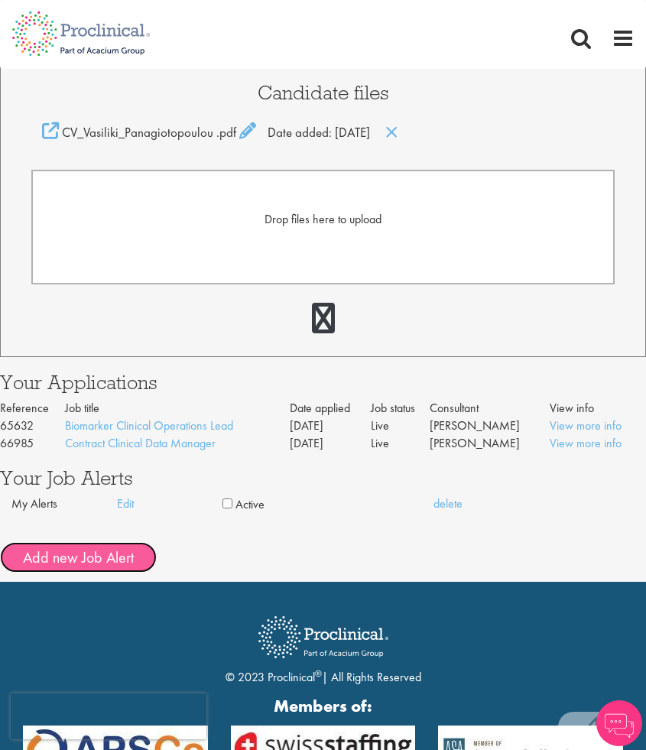
click at [116, 552] on button "Add new Job Alert" at bounding box center [78, 557] width 157 height 31
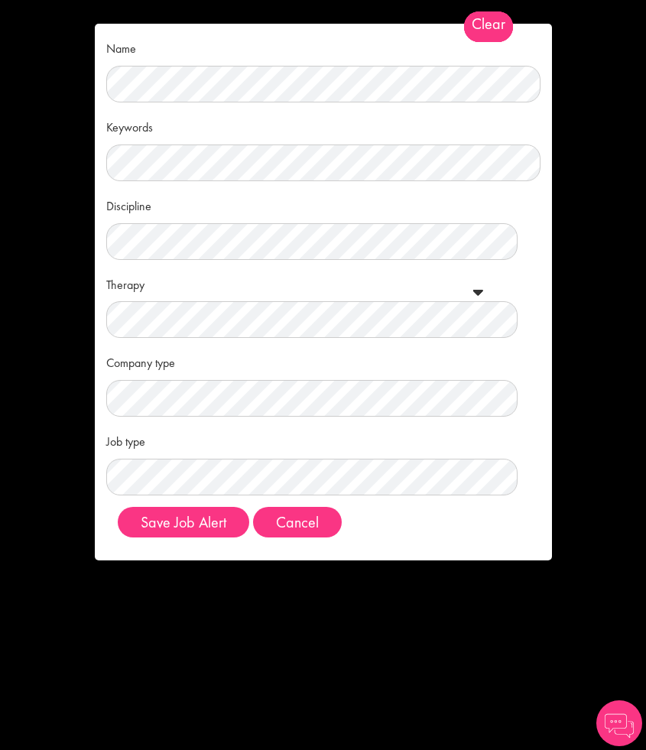
click at [480, 24] on span "Clear" at bounding box center [488, 26] width 49 height 31
click at [301, 510] on button "Cancel" at bounding box center [297, 522] width 89 height 31
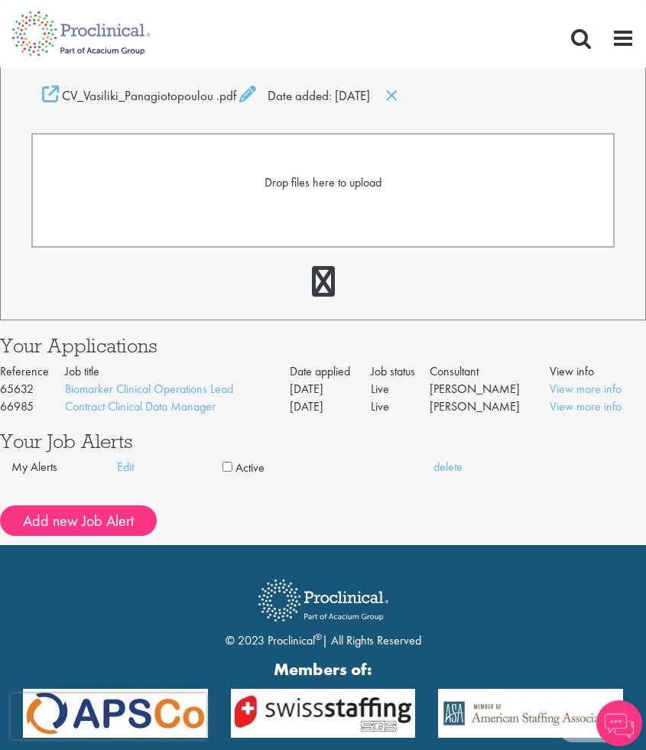
scroll to position [666, 0]
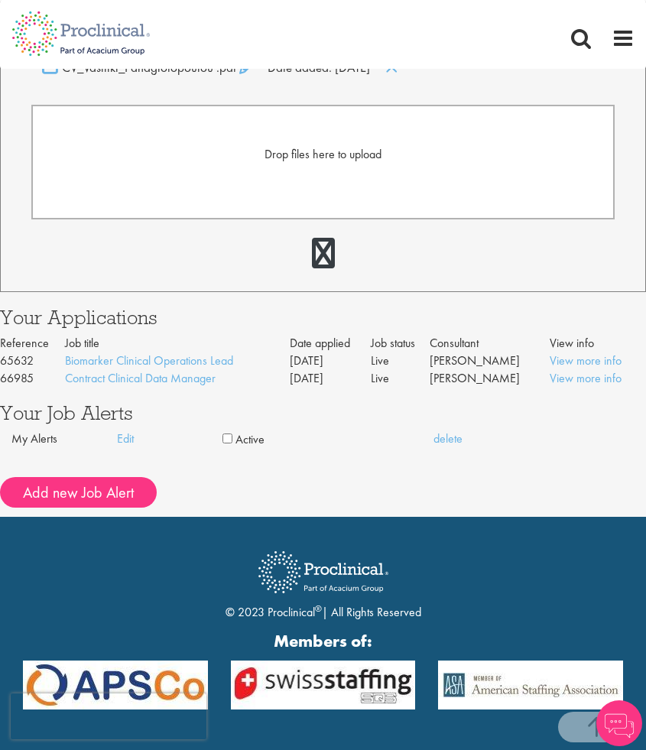
click at [40, 440] on div "My Alerts" at bounding box center [63, 439] width 105 height 18
click at [132, 437] on link "Edit" at bounding box center [169, 439] width 105 height 18
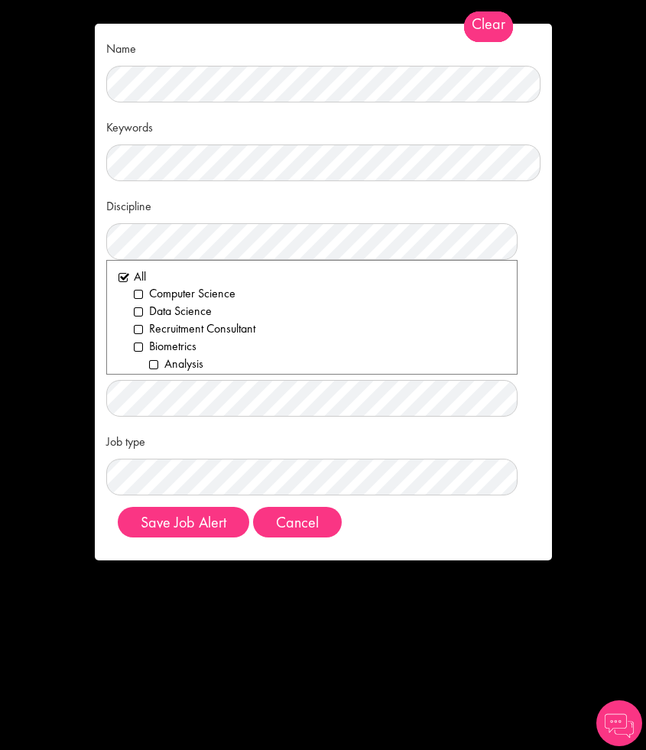
click at [358, 195] on div "Discipline Clear All Computer Science Data Science Recruitment Consultant Biome…" at bounding box center [323, 226] width 434 height 67
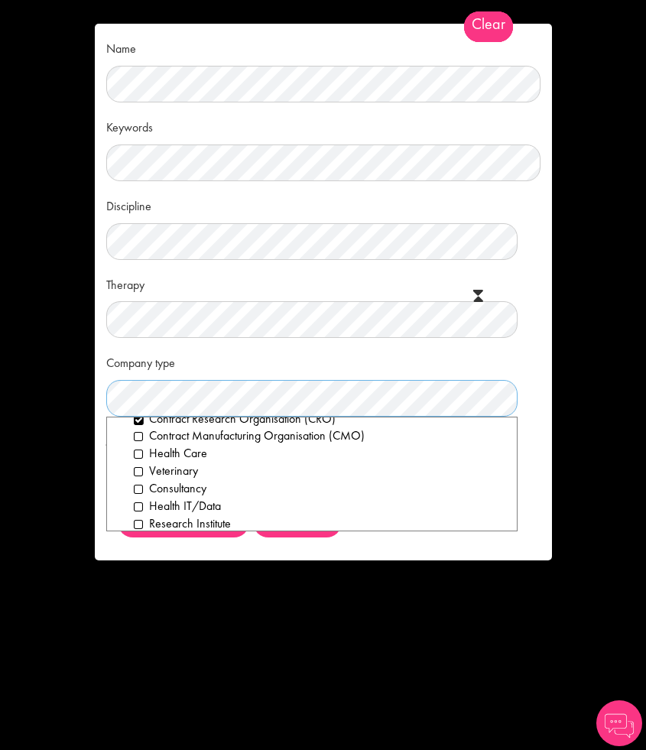
scroll to position [86, 0]
click at [141, 452] on li "Health Care" at bounding box center [319, 452] width 371 height 18
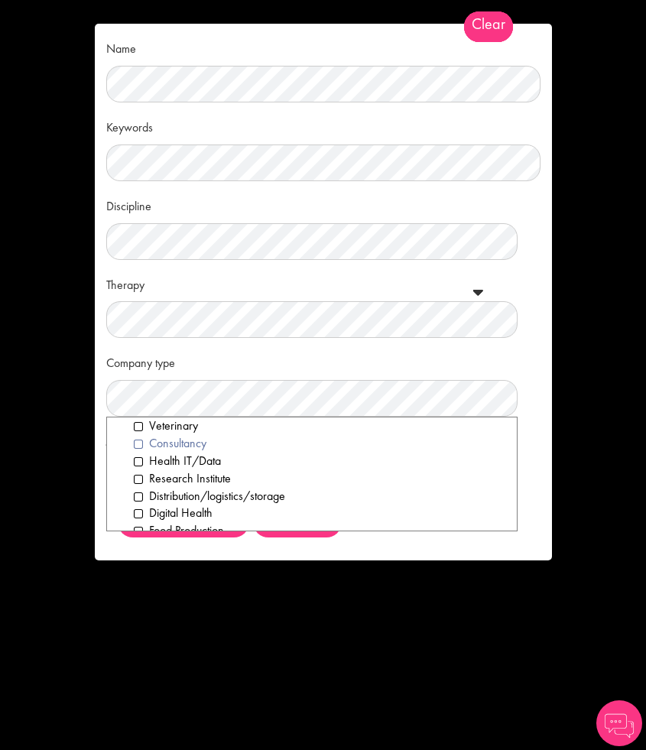
scroll to position [139, 0]
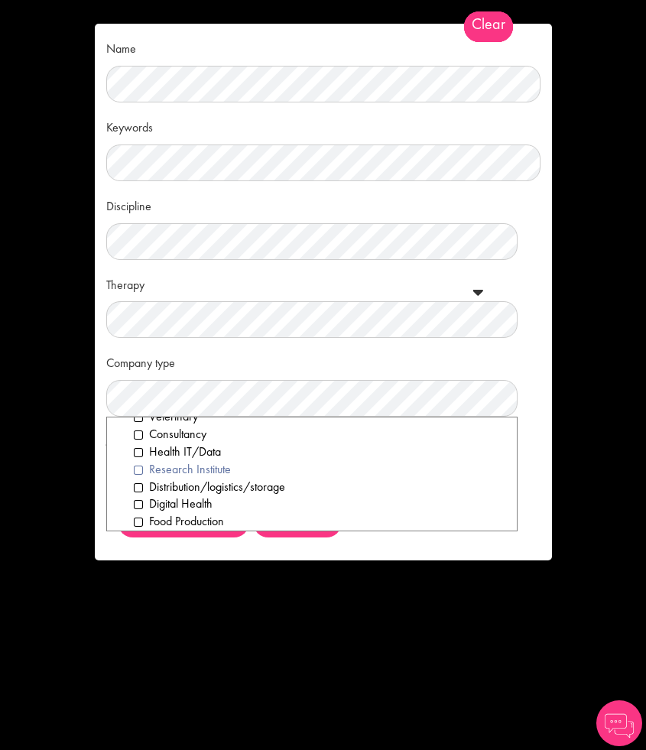
click at [139, 468] on li "Research Institute" at bounding box center [319, 470] width 371 height 18
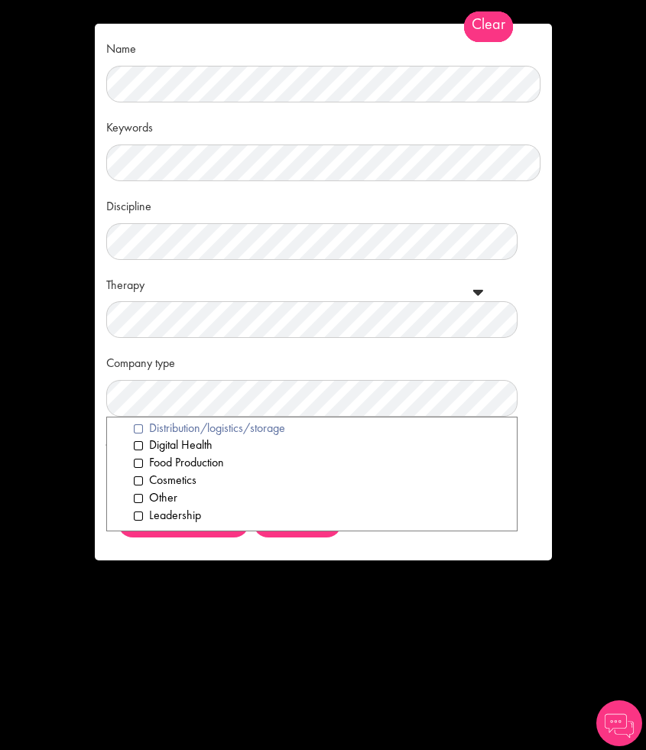
scroll to position [199, 0]
click at [479, 362] on div "Company type Clear All Pharmaceuticals Medical Devices Biotechnology Contract R…" at bounding box center [323, 382] width 434 height 67
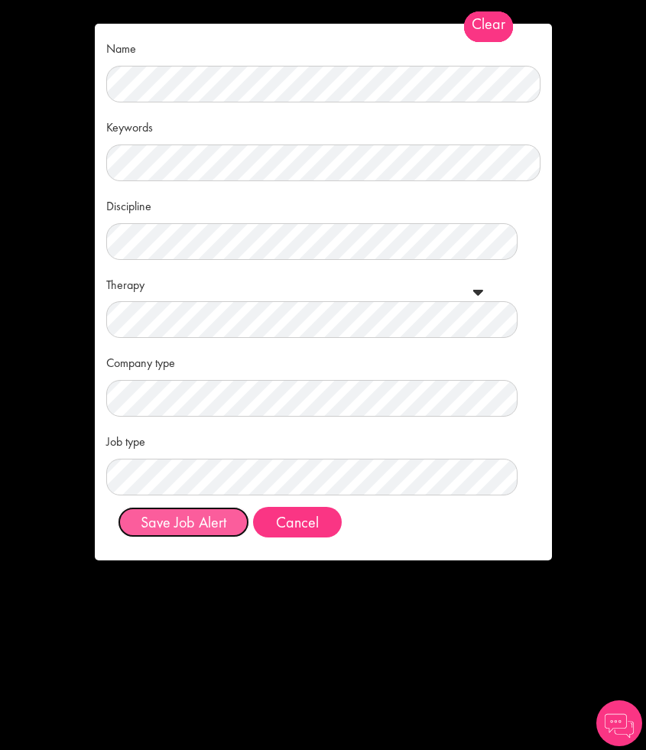
click at [175, 520] on button "Save Job Alert" at bounding box center [183, 522] width 131 height 31
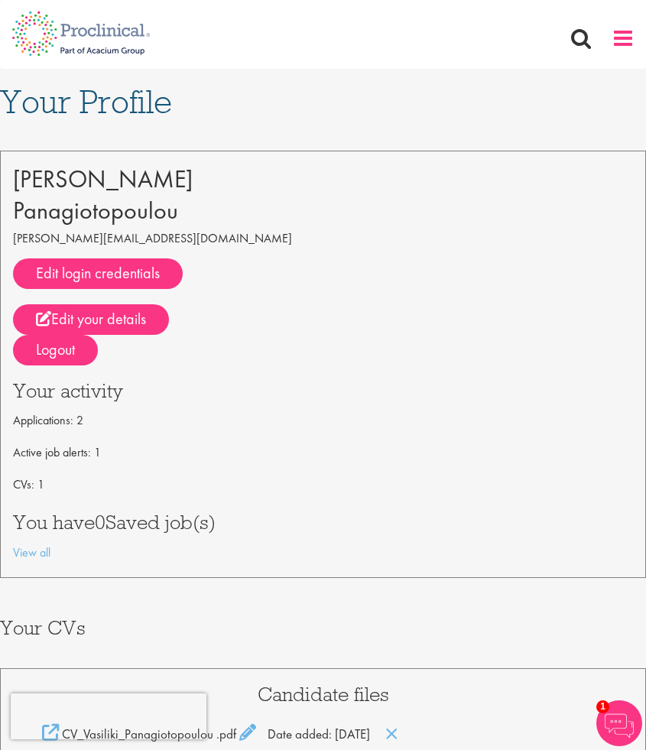
click at [619, 37] on span at bounding box center [622, 38] width 23 height 23
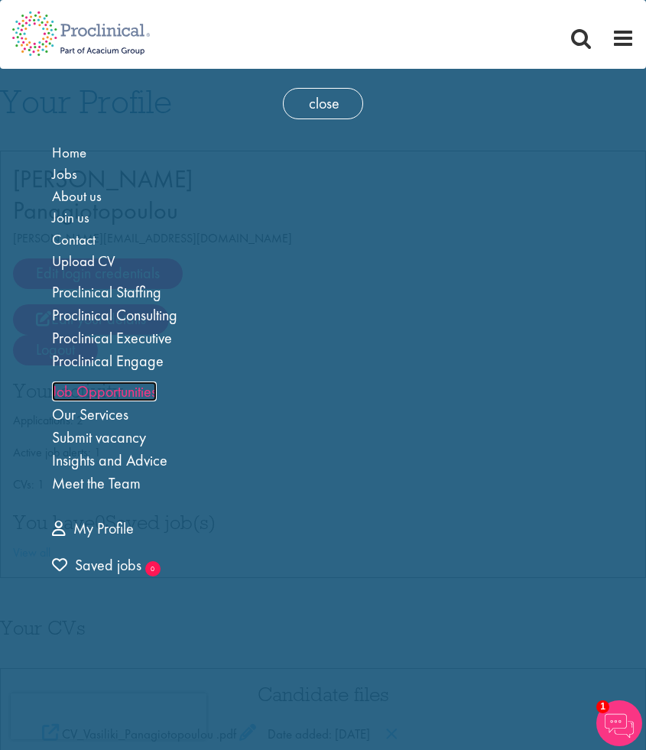
click at [100, 390] on link "Job Opportunities" at bounding box center [104, 391] width 105 height 20
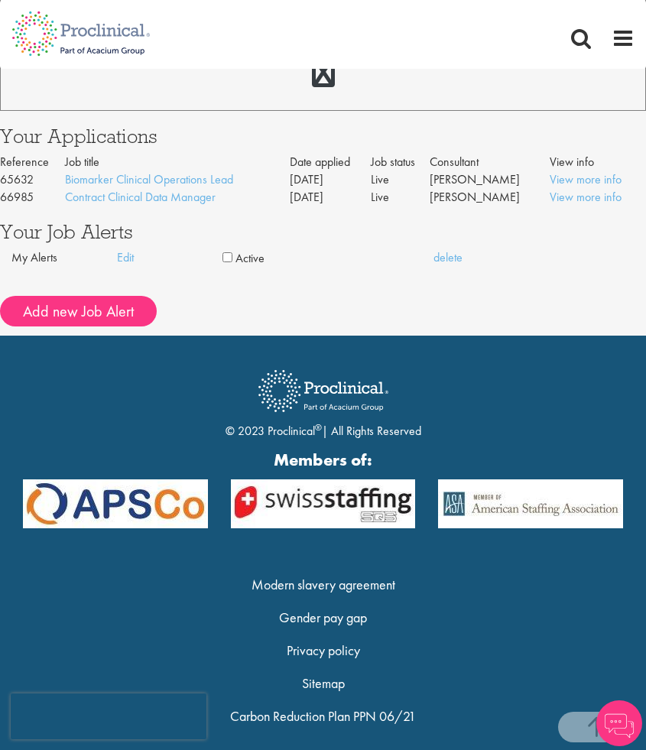
scroll to position [848, 0]
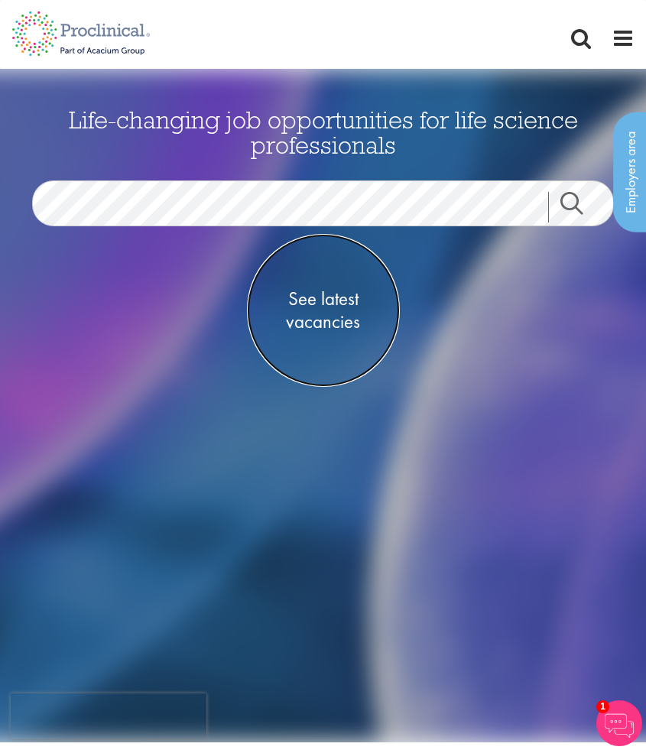
click at [335, 309] on span "See latest vacancies" at bounding box center [323, 310] width 153 height 46
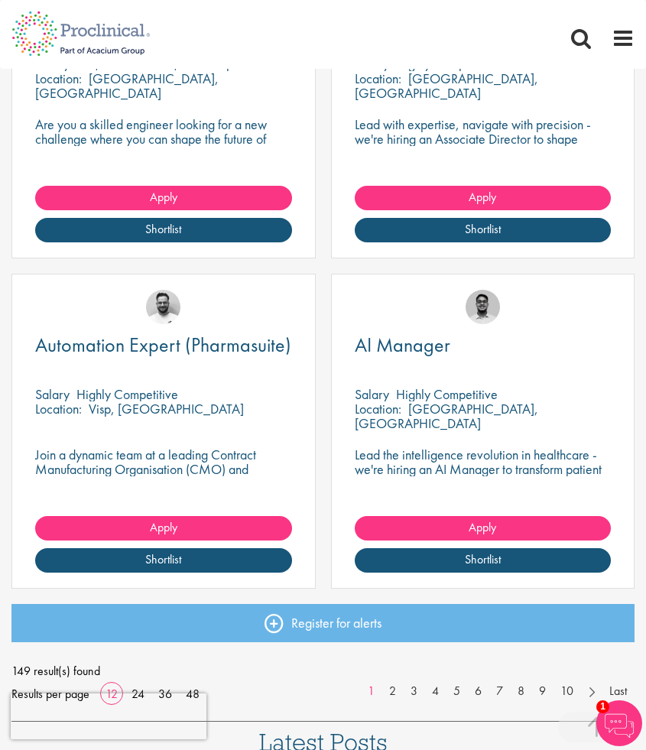
scroll to position [1705, 0]
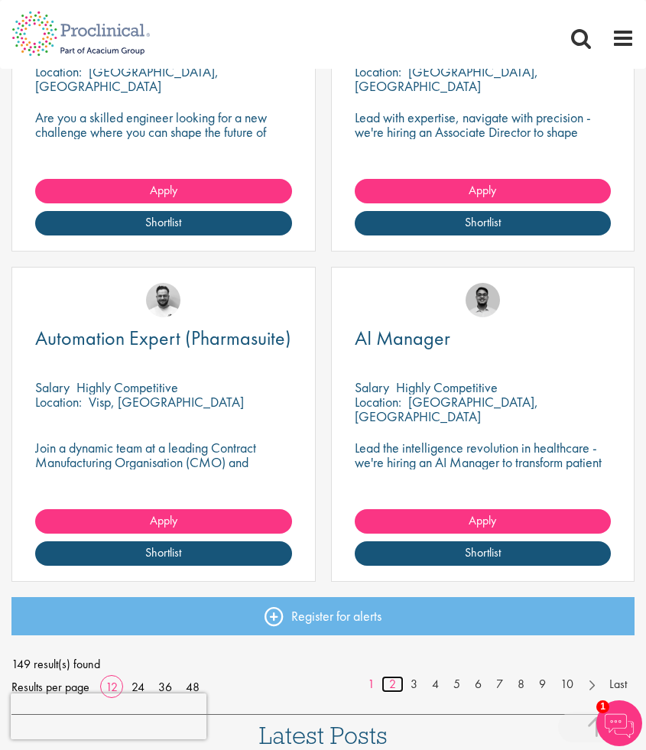
click at [390, 679] on link "2" at bounding box center [392, 684] width 22 height 18
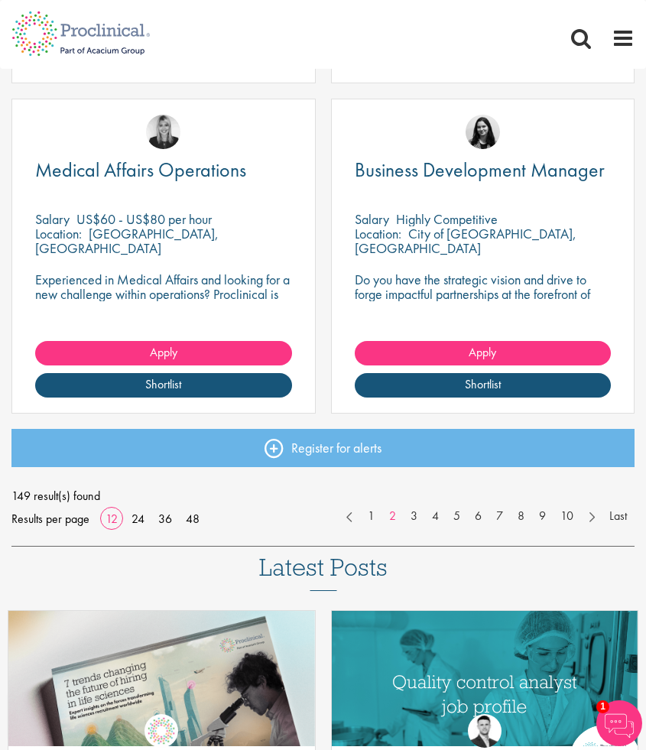
scroll to position [1872, 0]
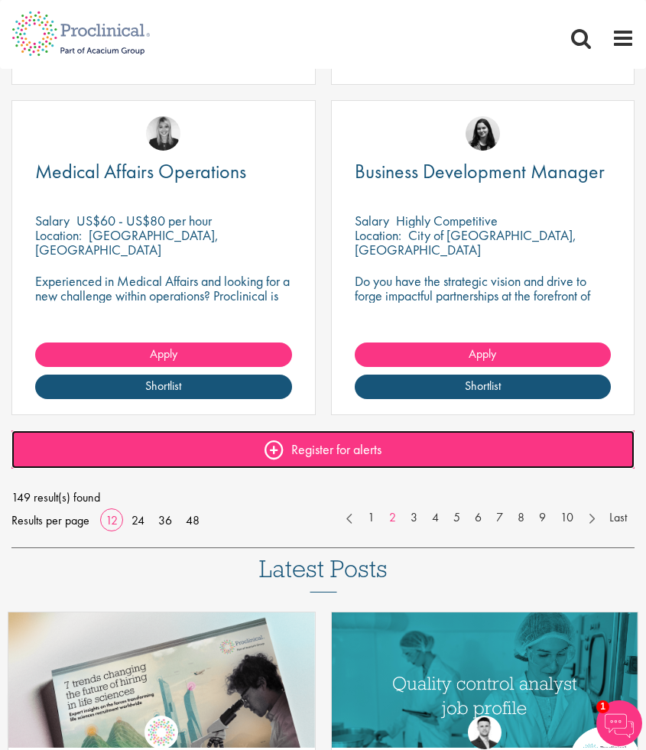
click at [275, 445] on link "Register for alerts" at bounding box center [322, 449] width 623 height 38
